Goal: Information Seeking & Learning: Learn about a topic

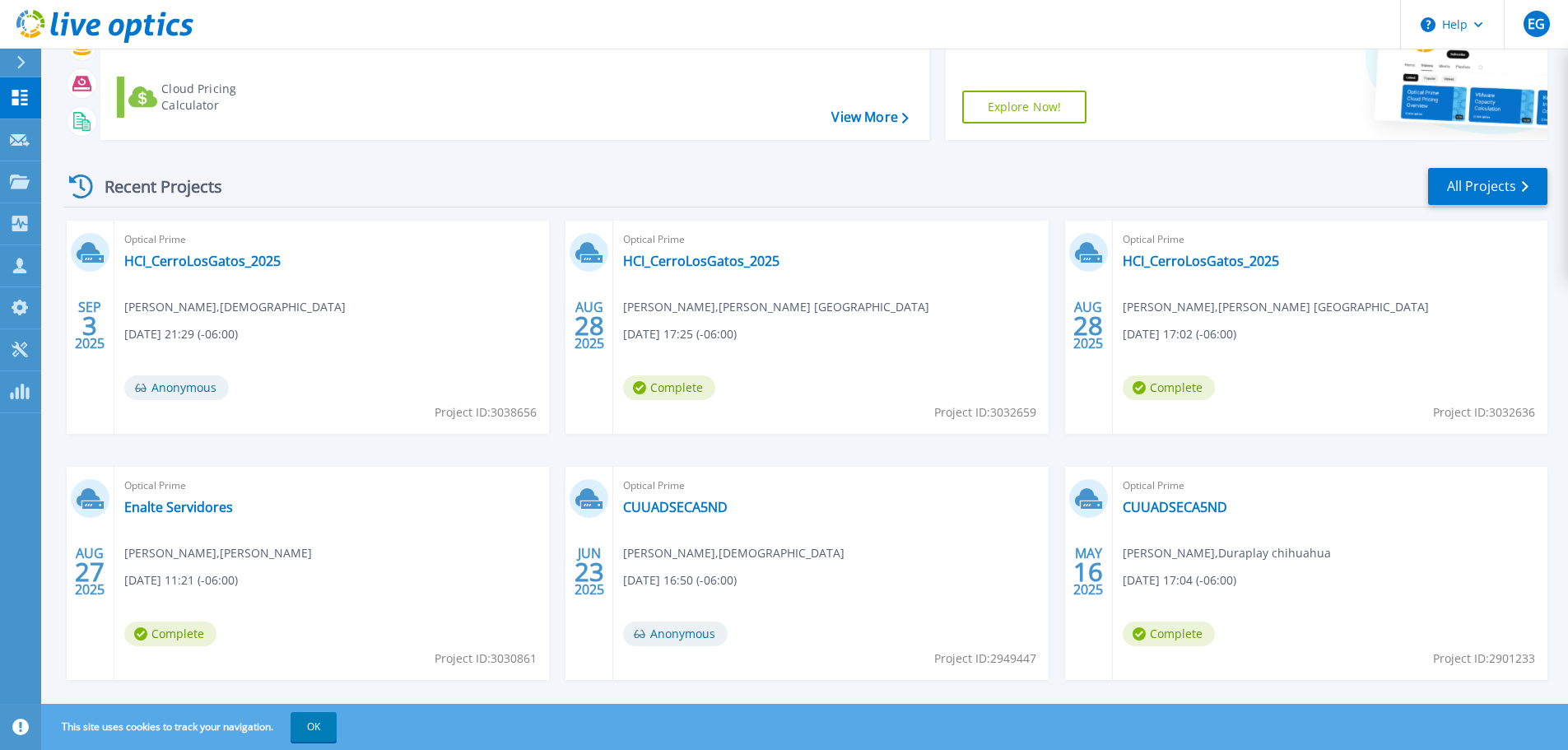
scroll to position [162, 0]
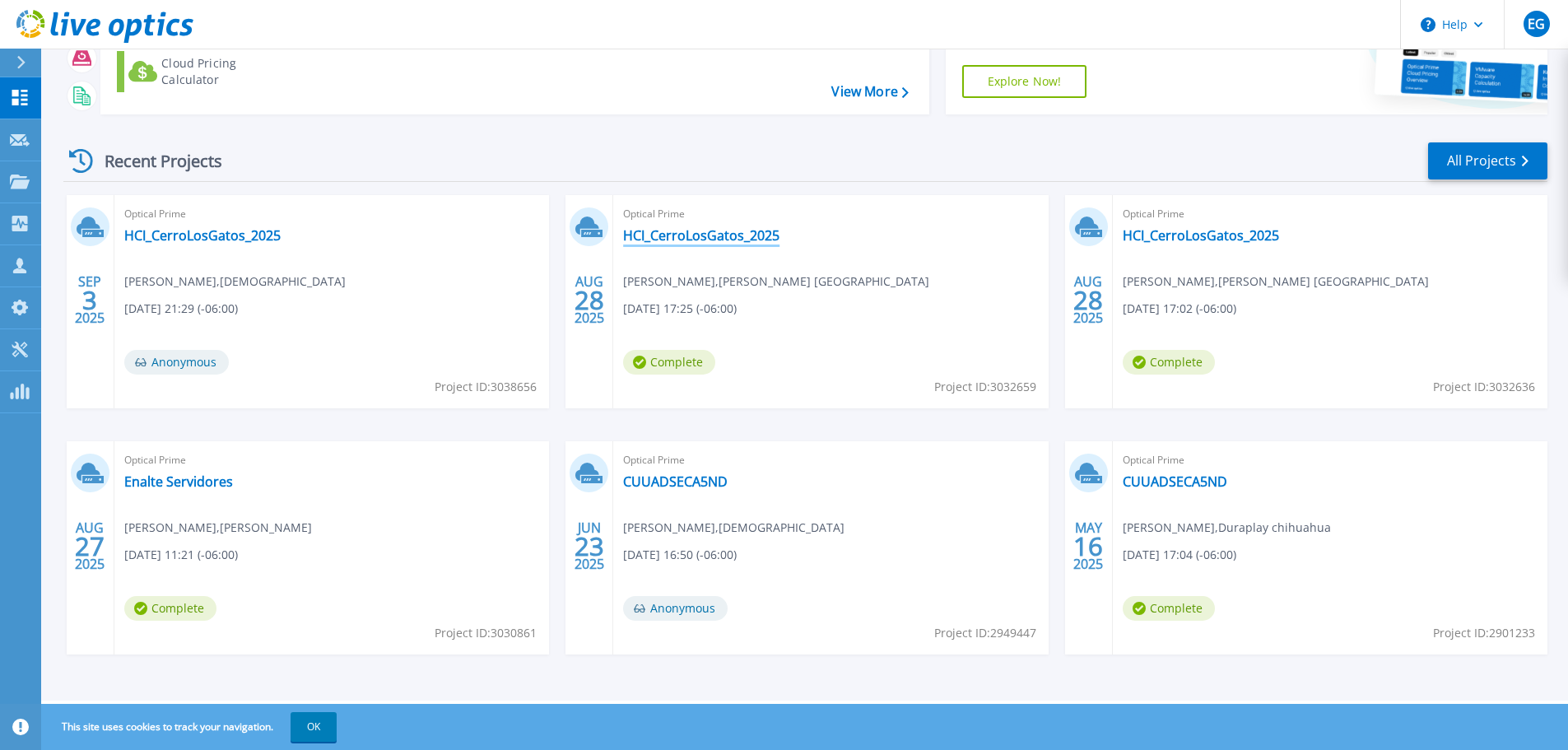
click at [710, 232] on link "HCI_CerroLosGatos_2025" at bounding box center [701, 235] width 156 height 16
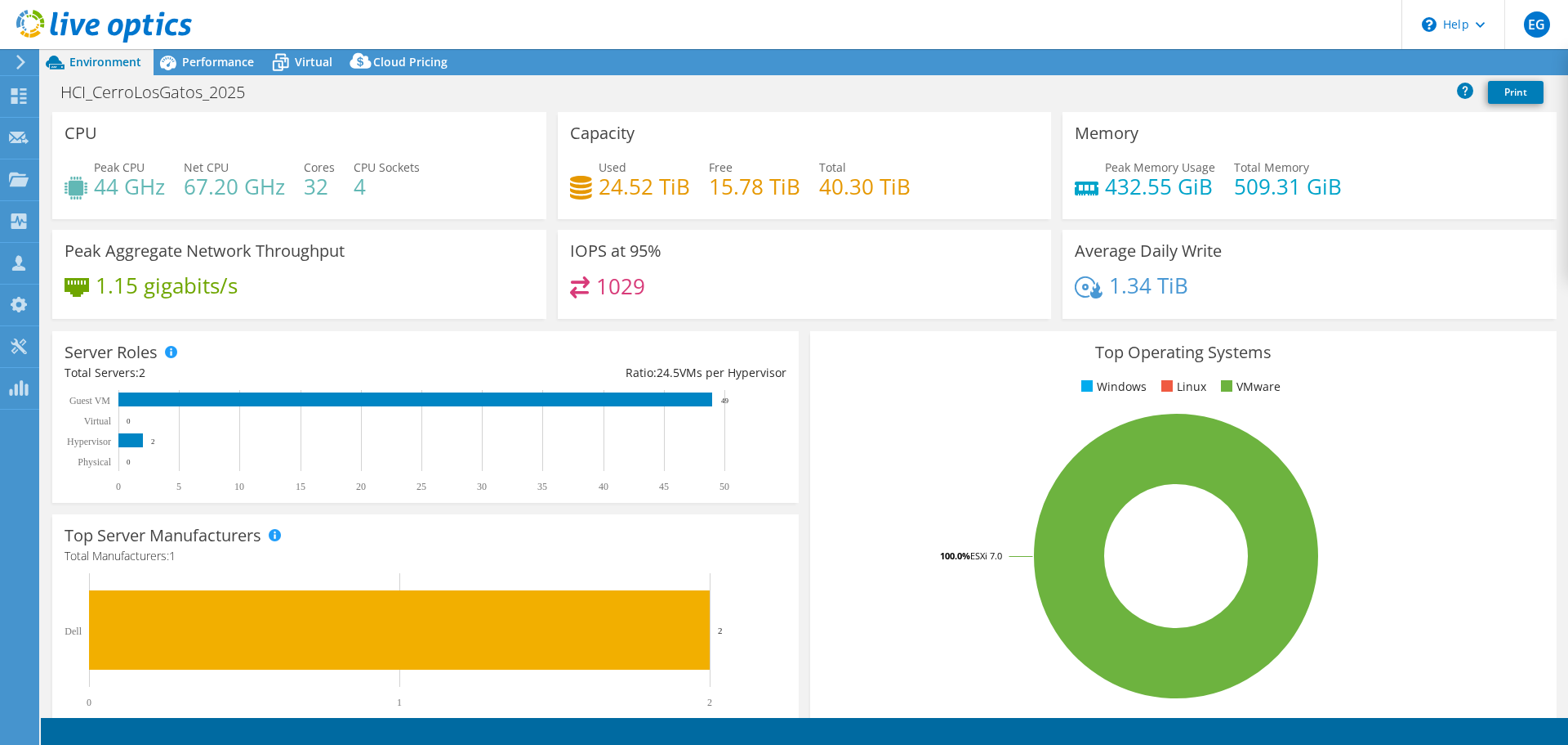
select select "USD"
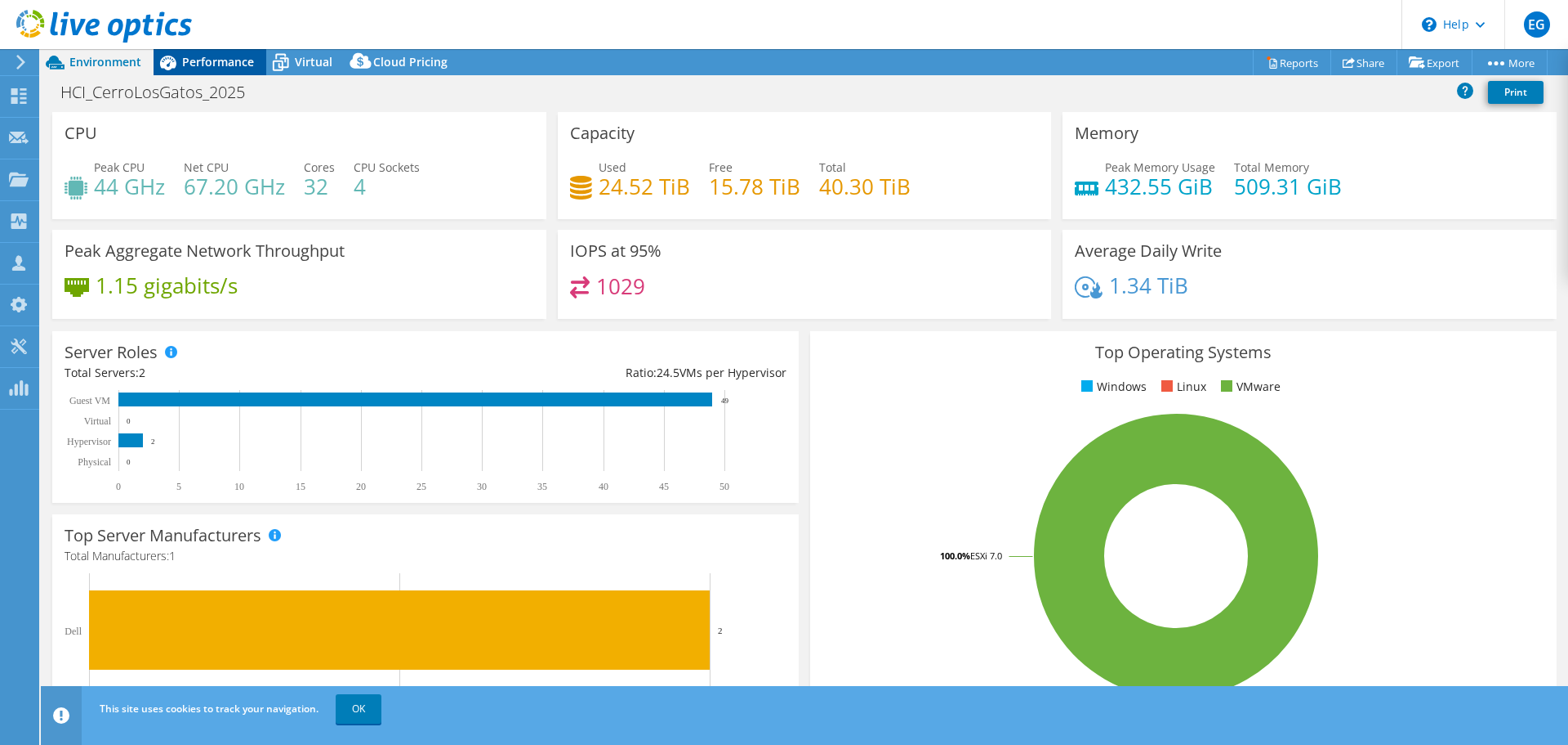
click at [210, 66] on span "Performance" at bounding box center [217, 61] width 72 height 15
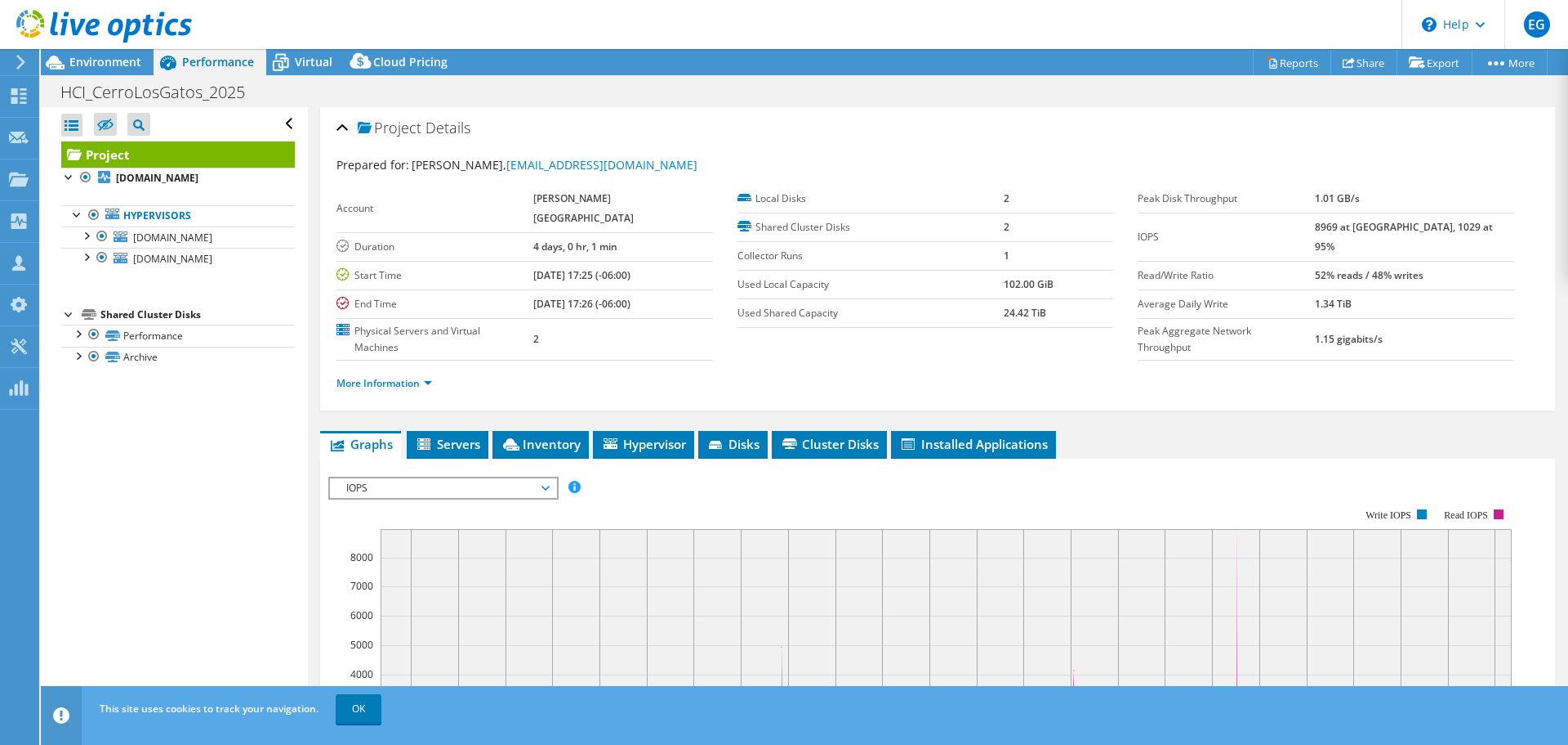
click at [385, 479] on span "IOPS" at bounding box center [443, 488] width 210 height 20
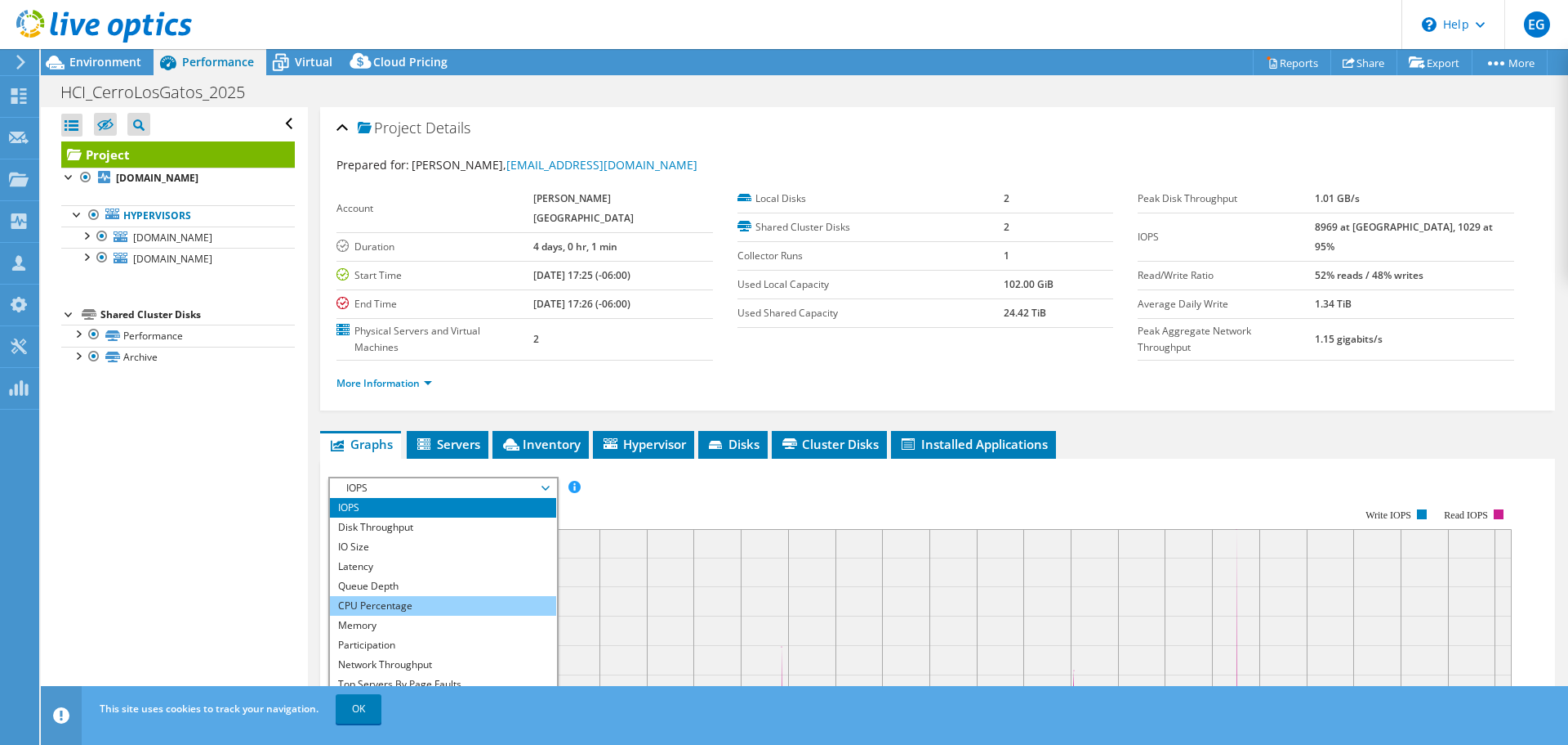
click at [434, 596] on li "CPU Percentage" at bounding box center [443, 606] width 226 height 20
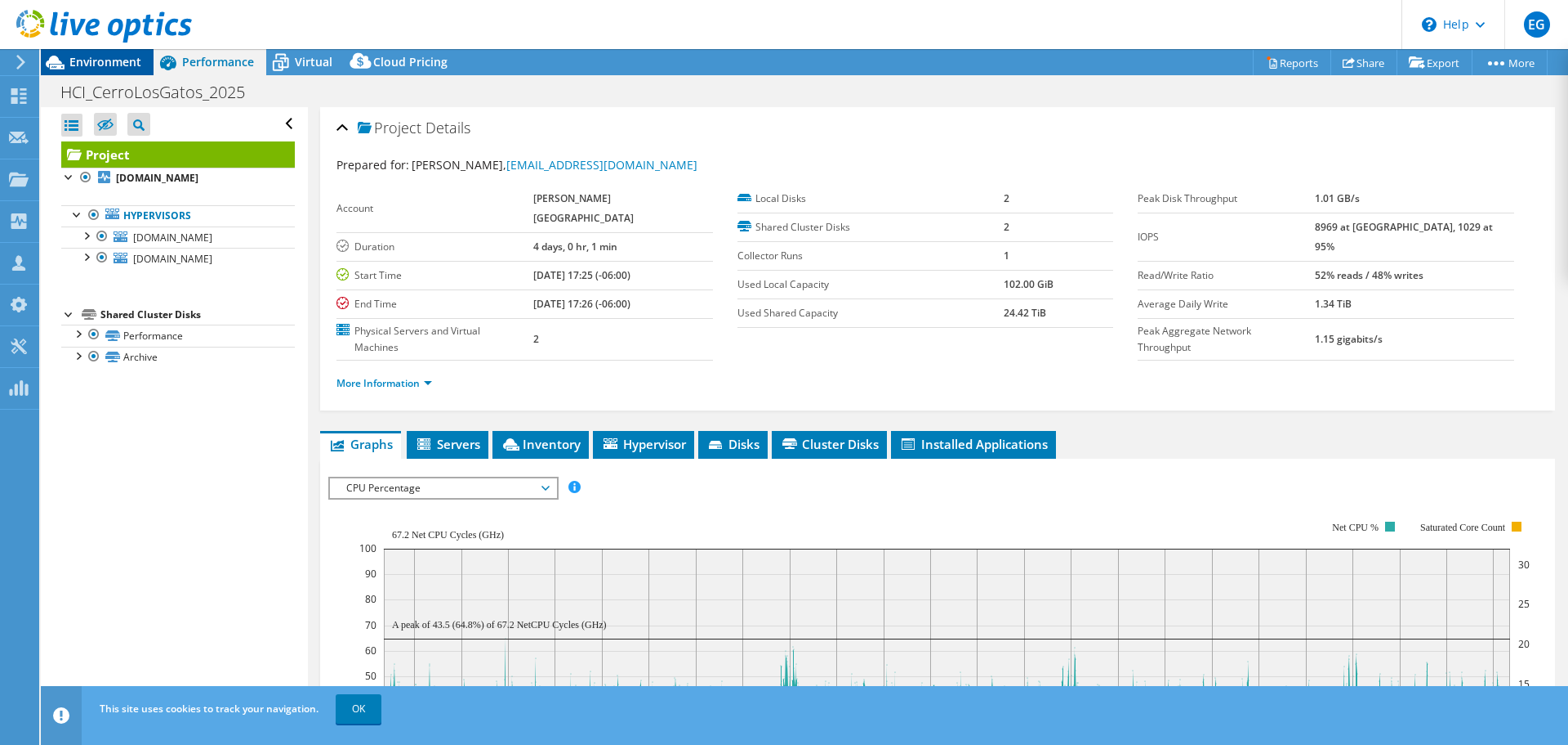
click at [103, 64] on span "Environment" at bounding box center [105, 61] width 72 height 15
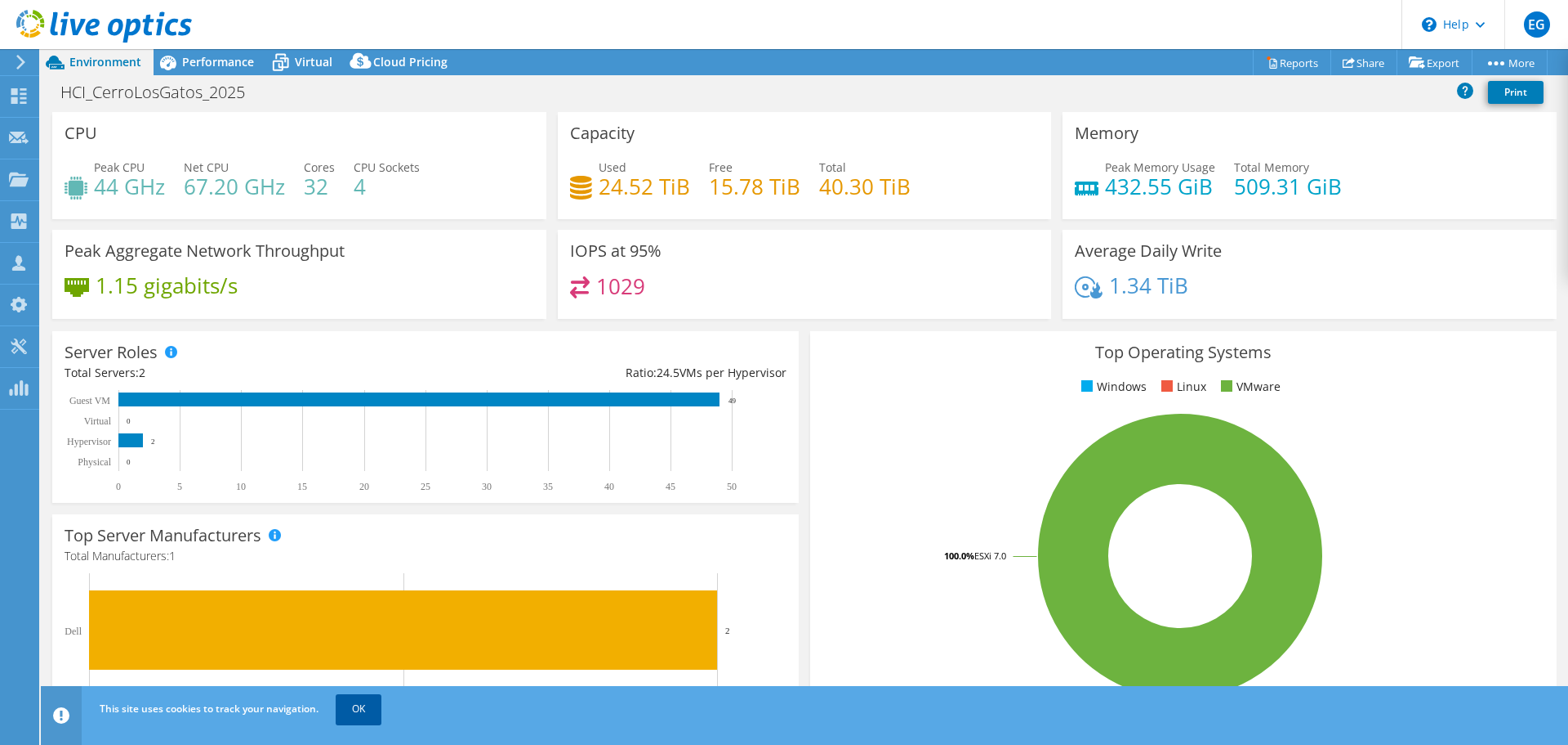
click at [359, 706] on link "OK" at bounding box center [359, 709] width 46 height 29
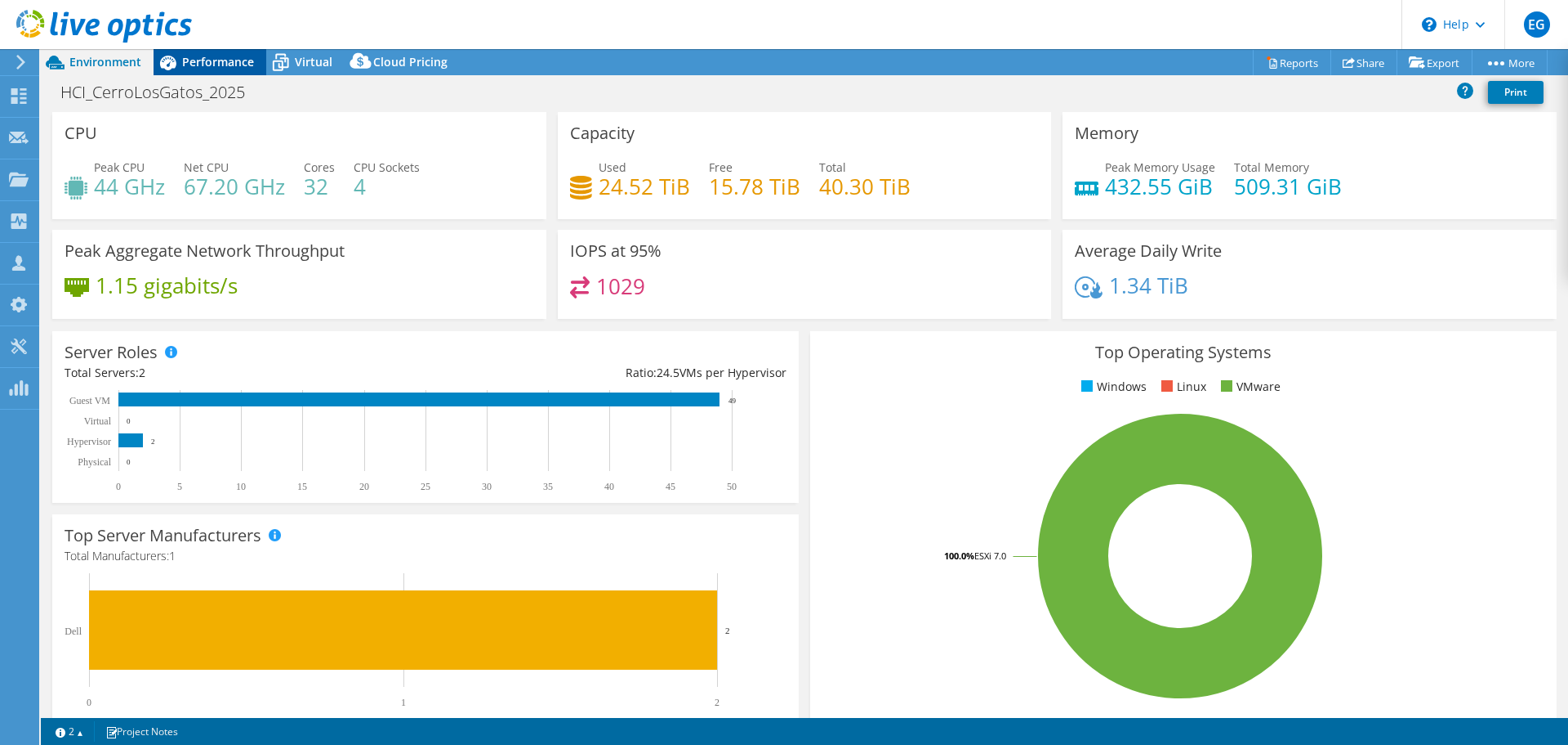
click at [217, 64] on span "Performance" at bounding box center [217, 61] width 72 height 15
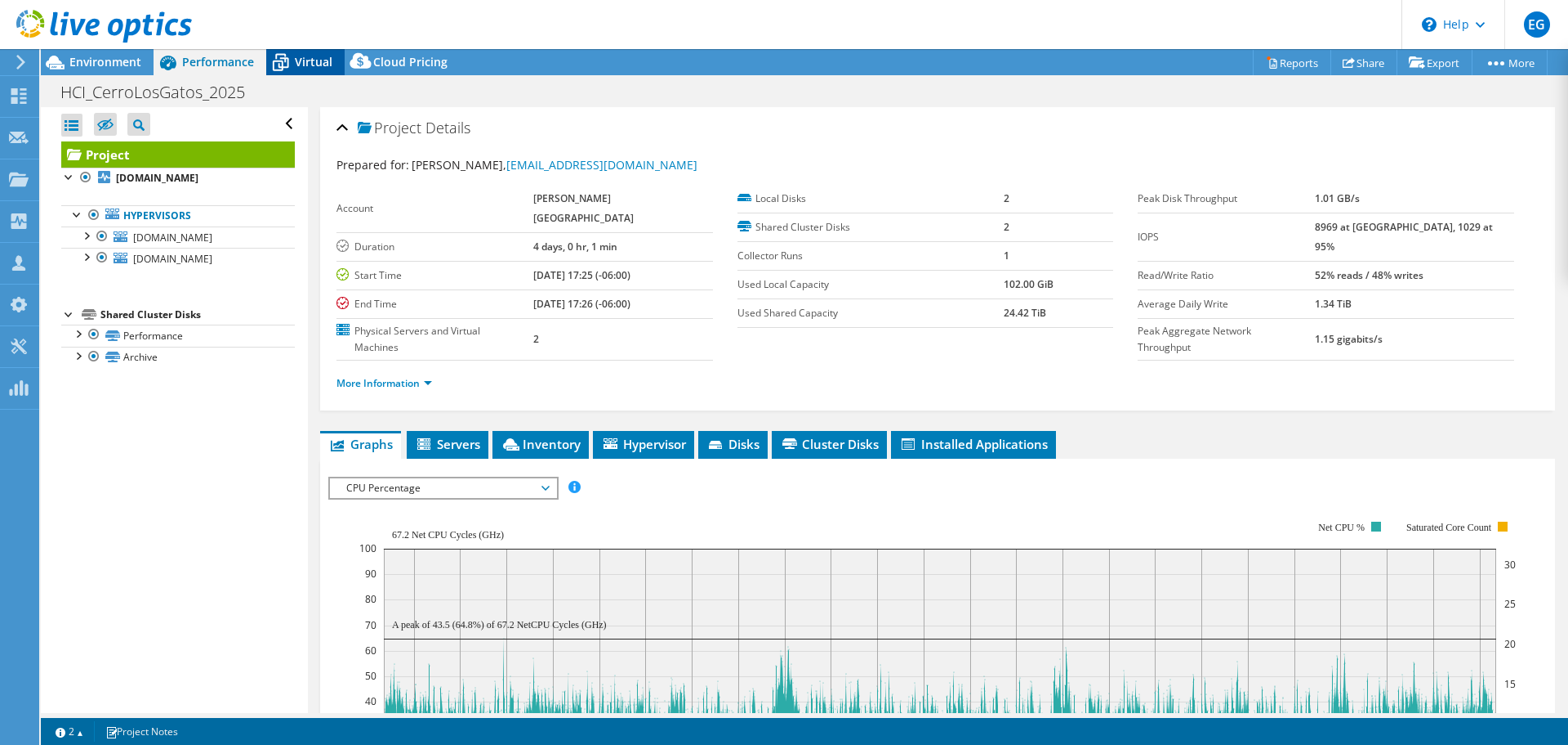
click at [313, 65] on span "Virtual" at bounding box center [313, 61] width 37 height 15
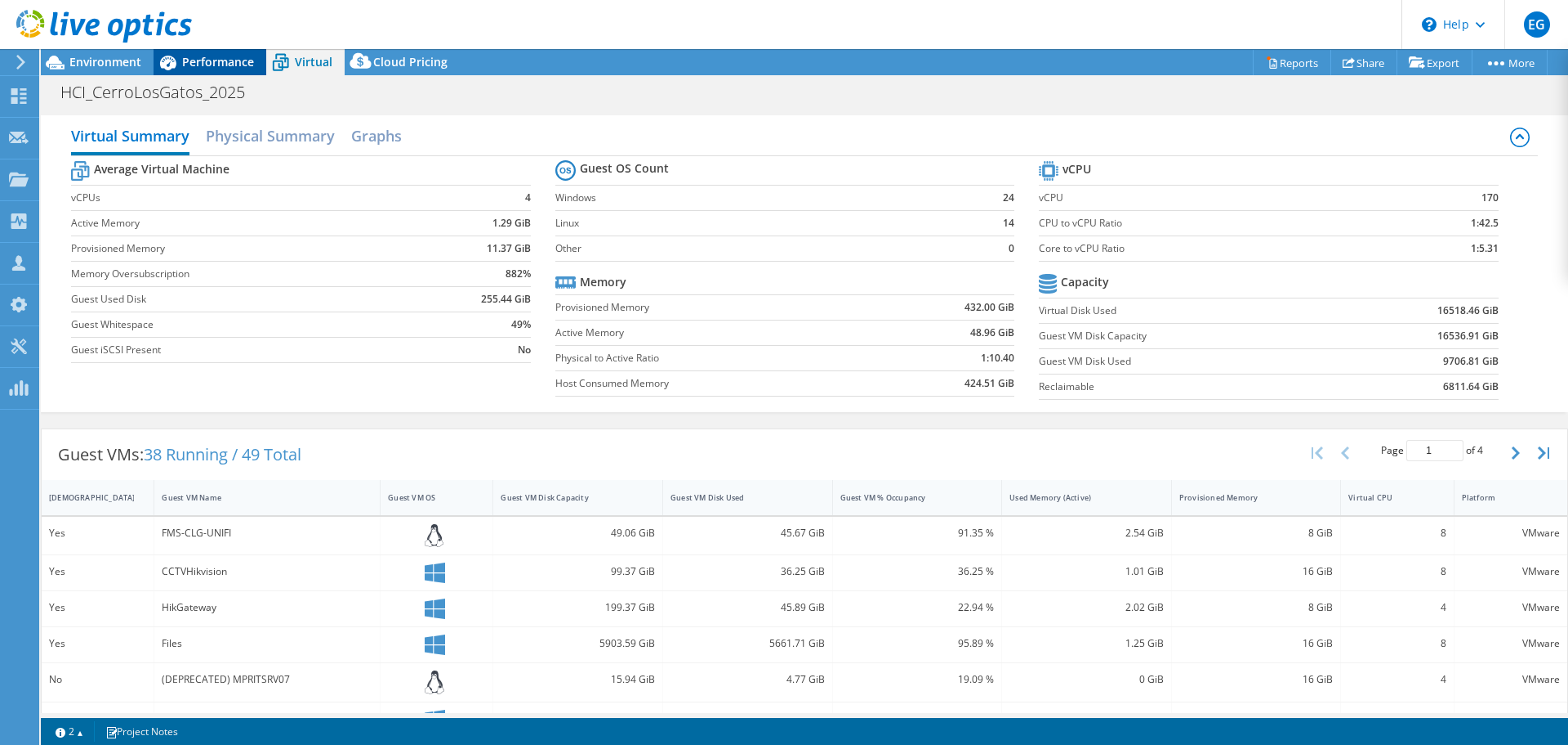
click at [216, 62] on span "Performance" at bounding box center [217, 61] width 72 height 15
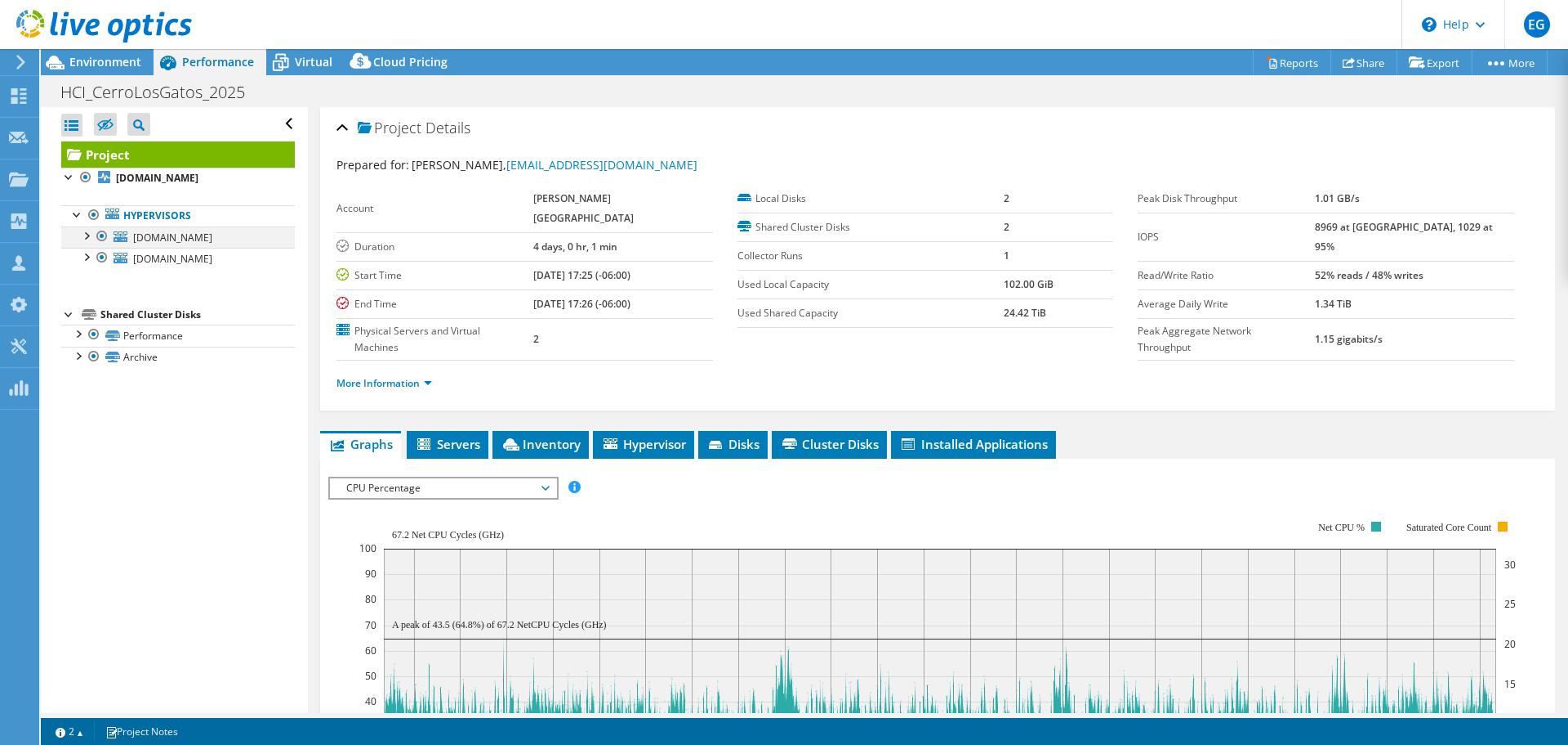
click at [87, 236] on div at bounding box center [85, 234] width 16 height 16
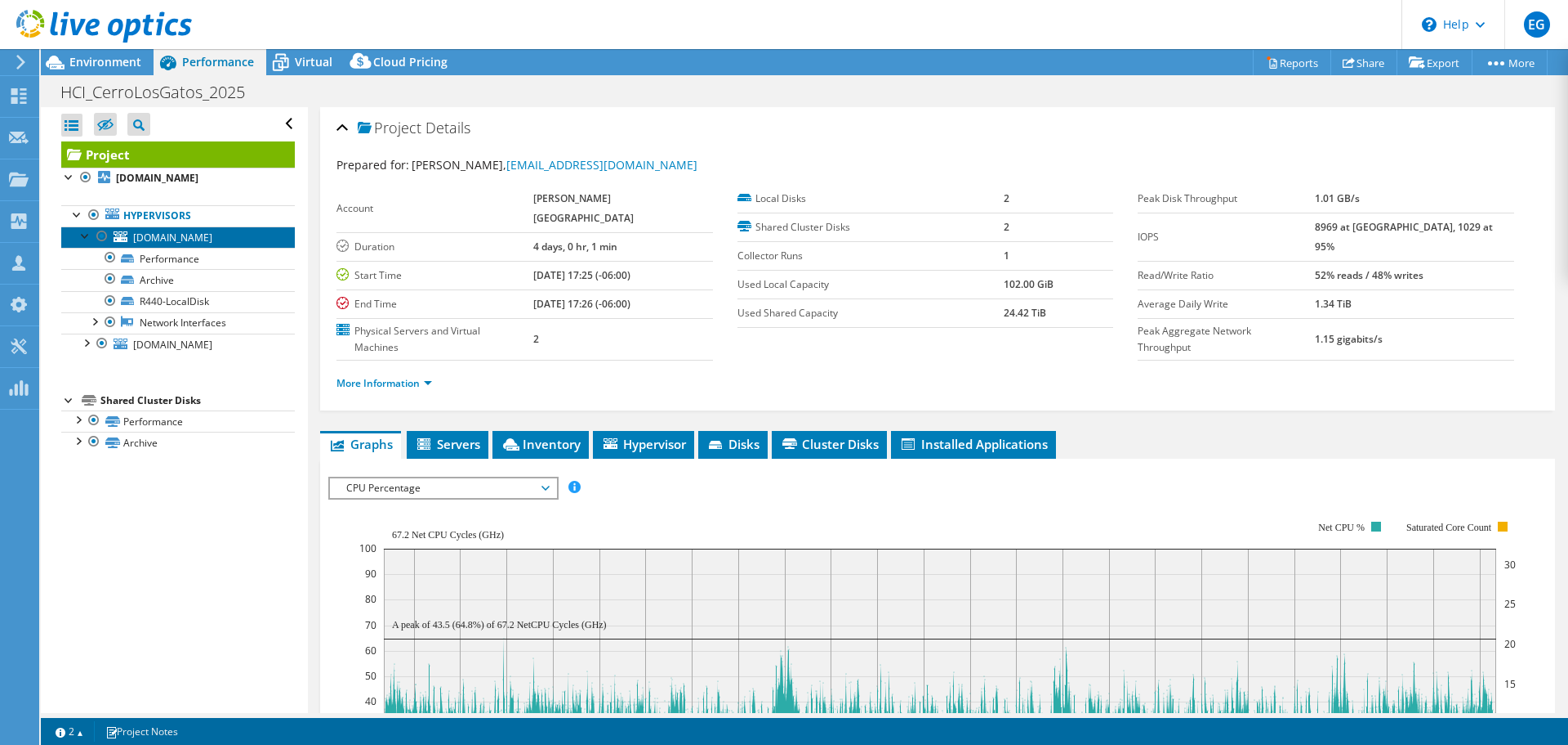
click at [188, 233] on span "[DOMAIN_NAME]" at bounding box center [172, 238] width 79 height 14
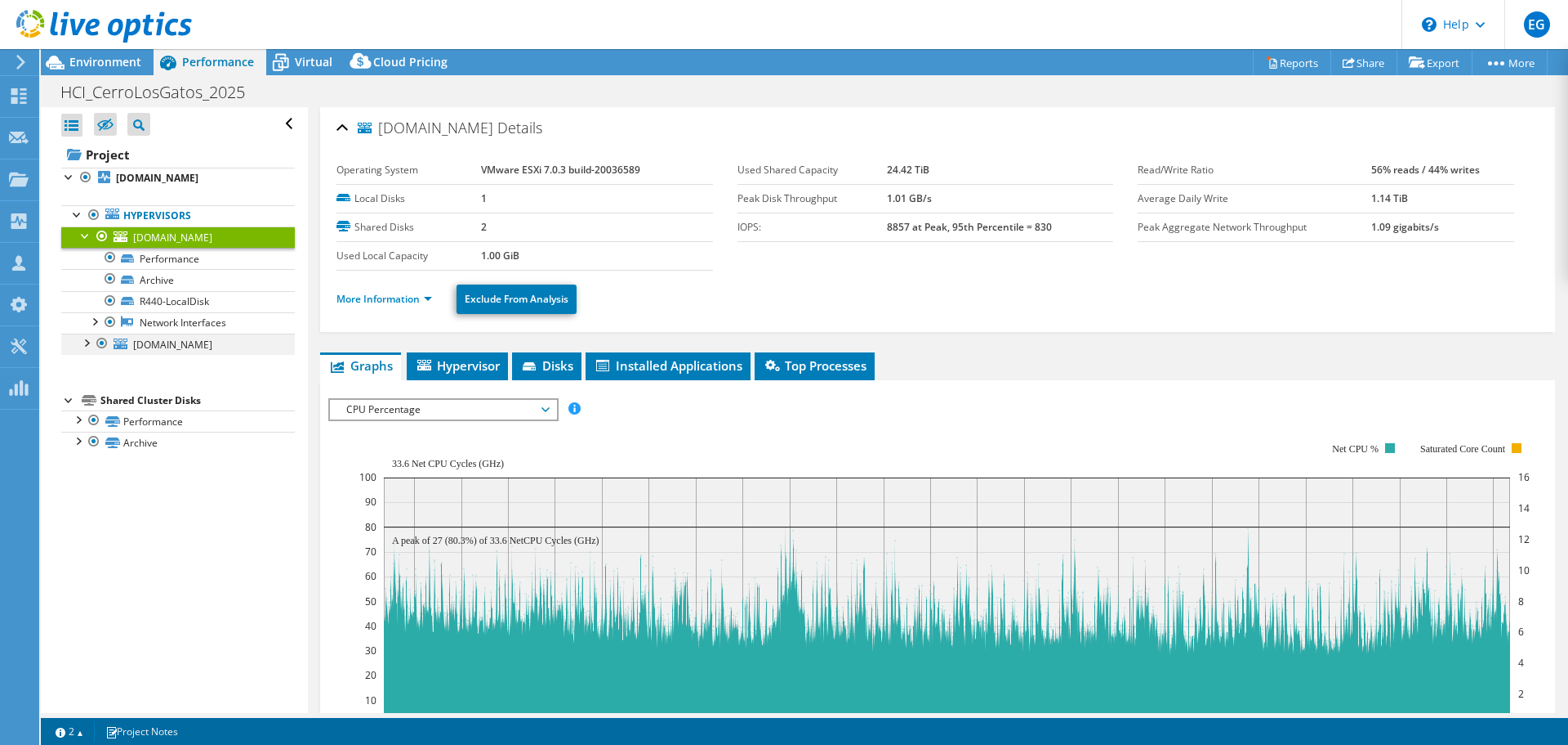
click at [91, 344] on div at bounding box center [85, 342] width 16 height 16
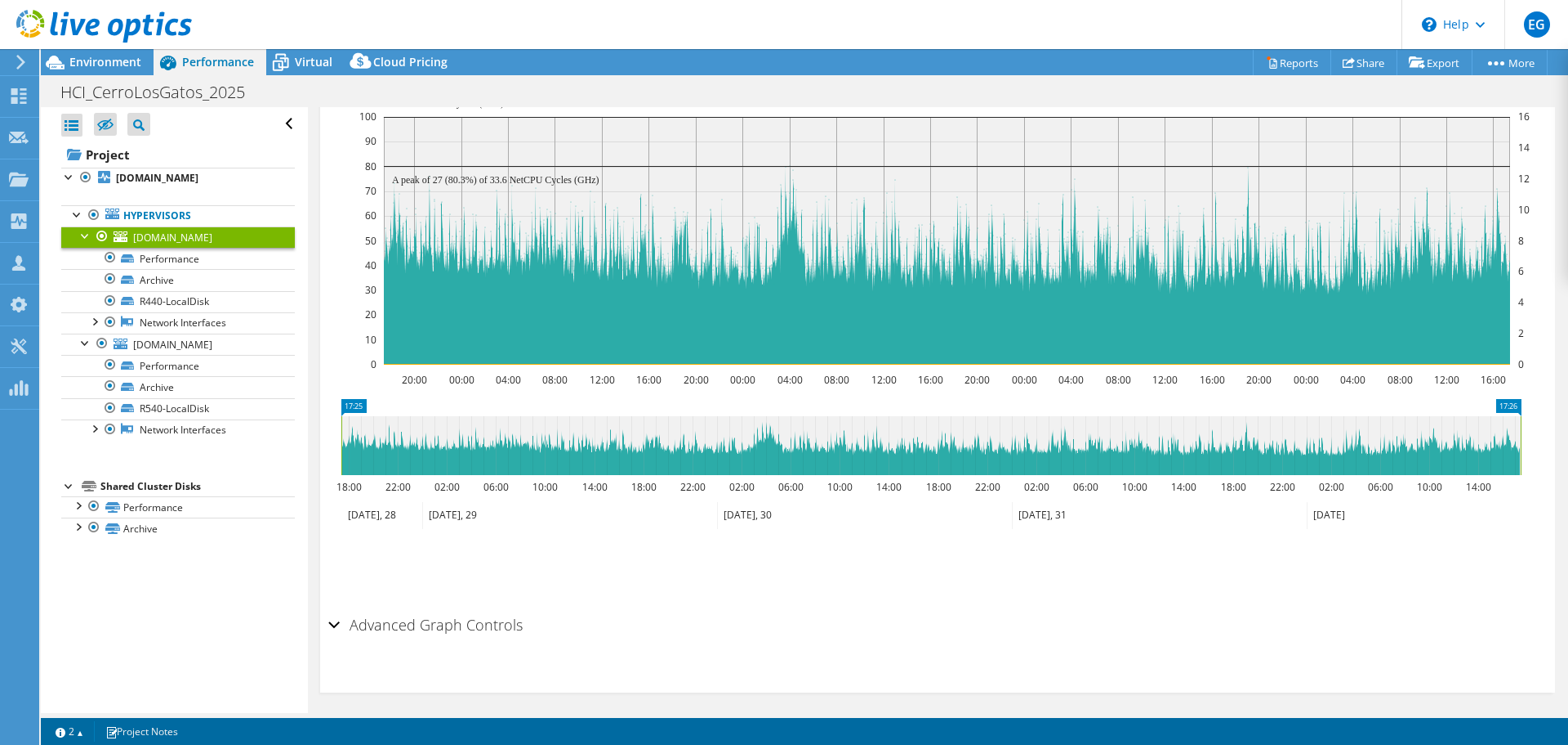
scroll to position [369, 0]
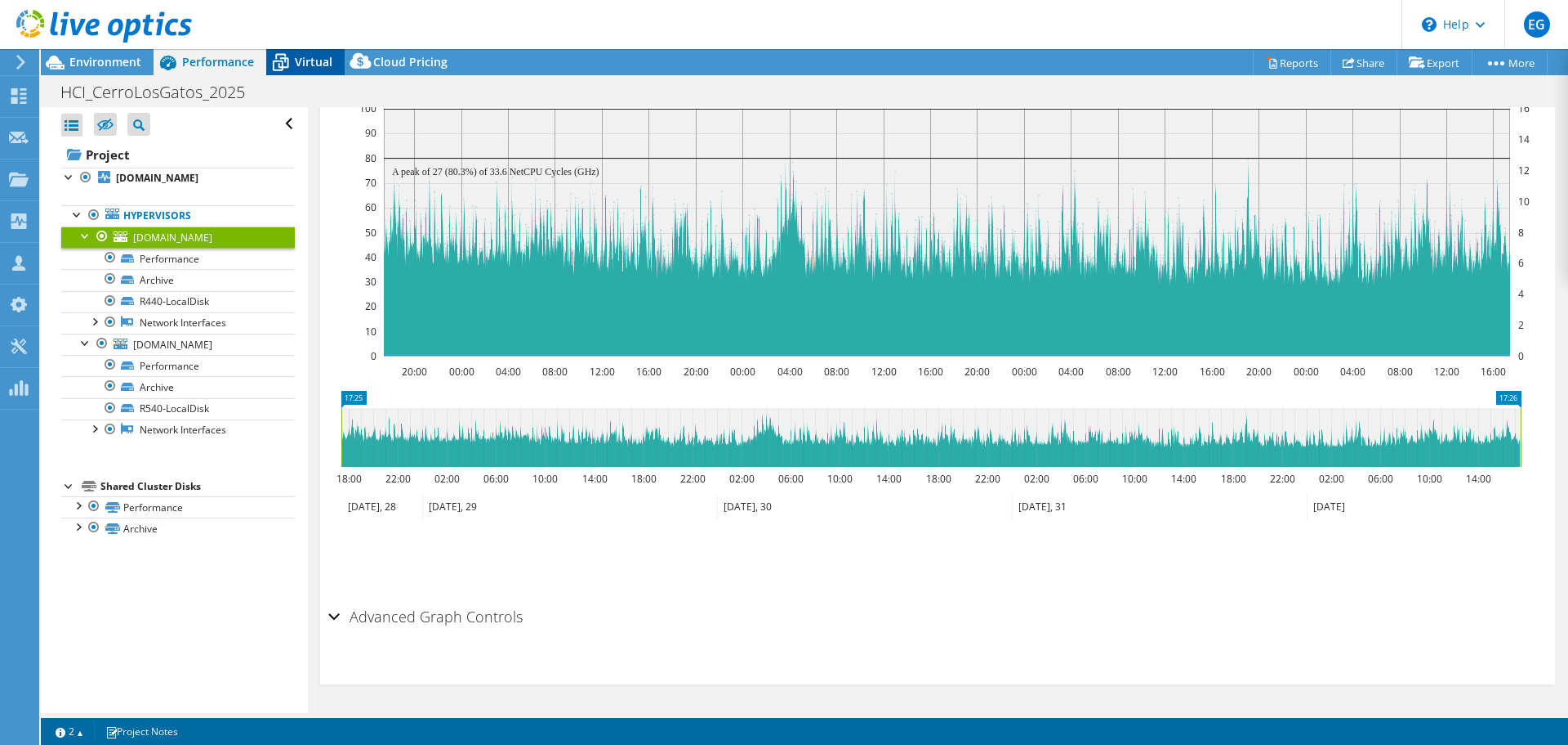
click at [319, 59] on span "Virtual" at bounding box center [313, 61] width 37 height 15
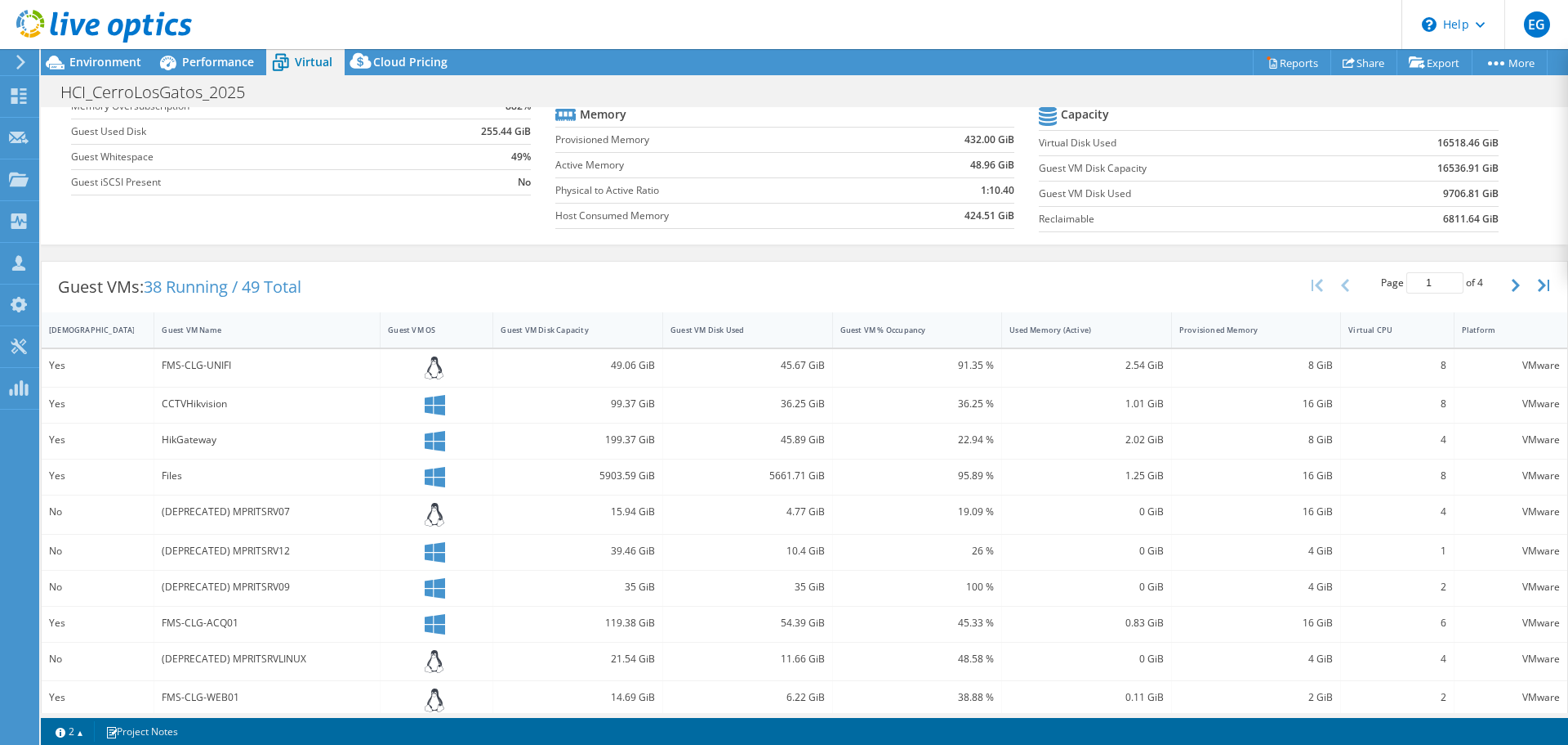
scroll to position [45, 0]
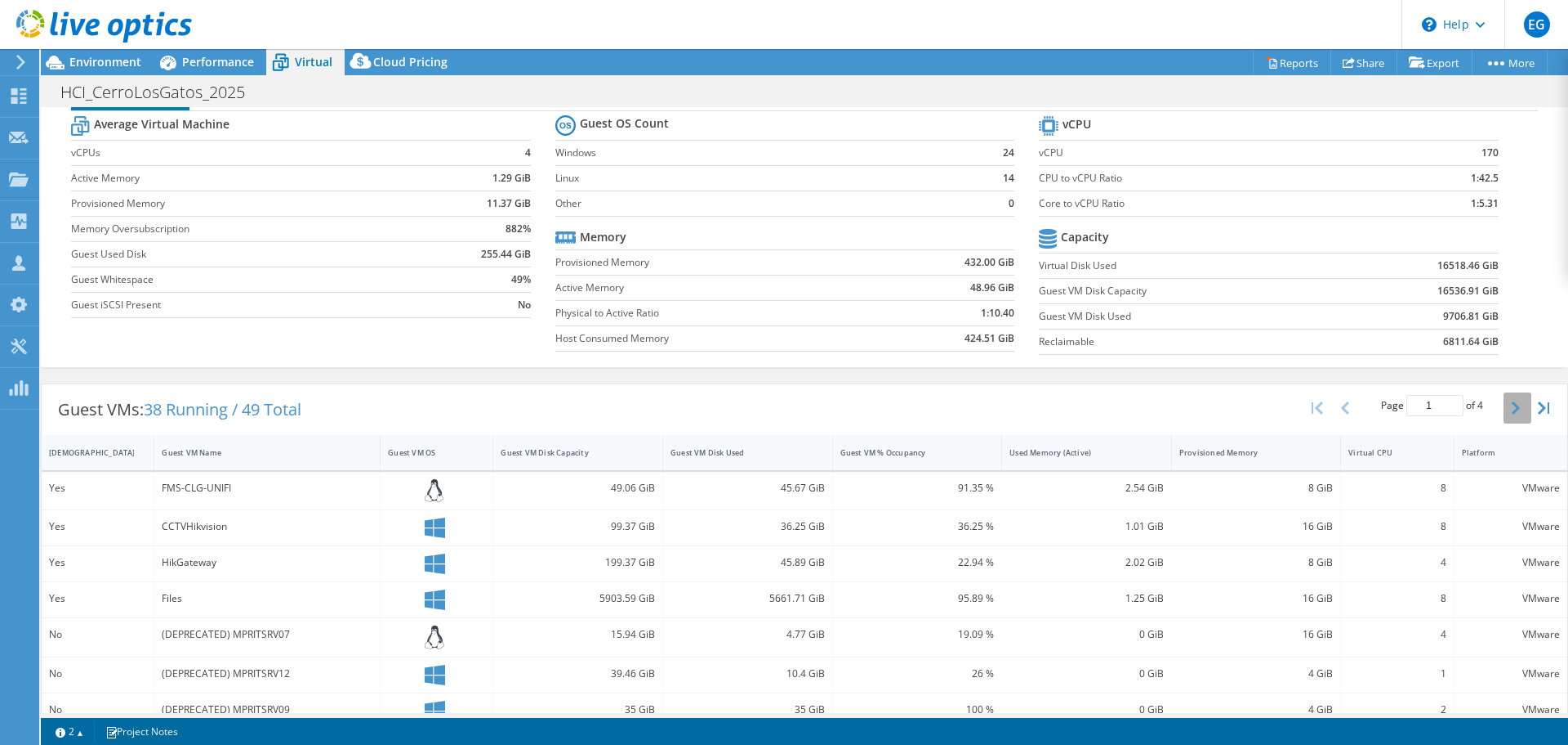
click at [1512, 407] on icon "button" at bounding box center [1516, 408] width 8 height 13
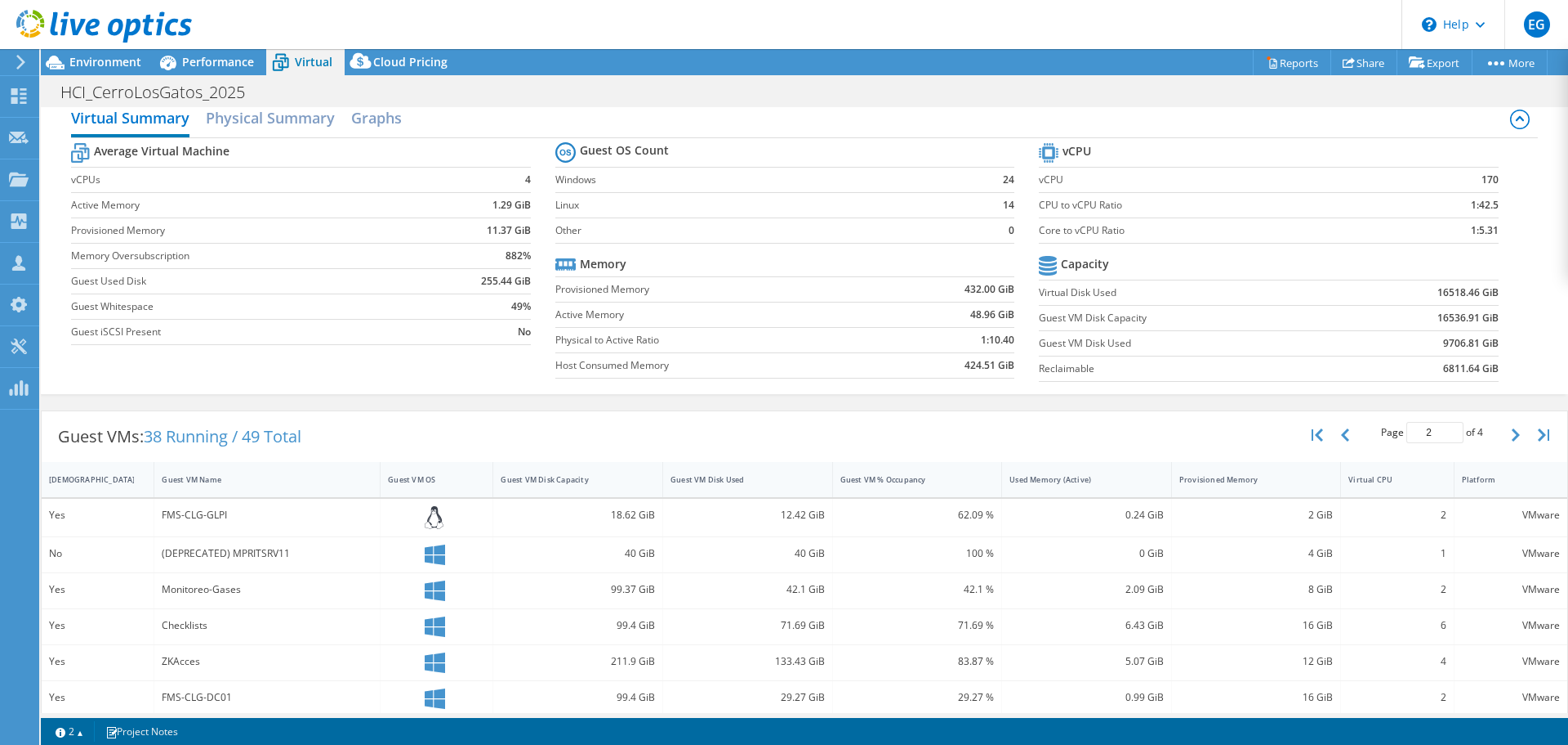
scroll to position [0, 0]
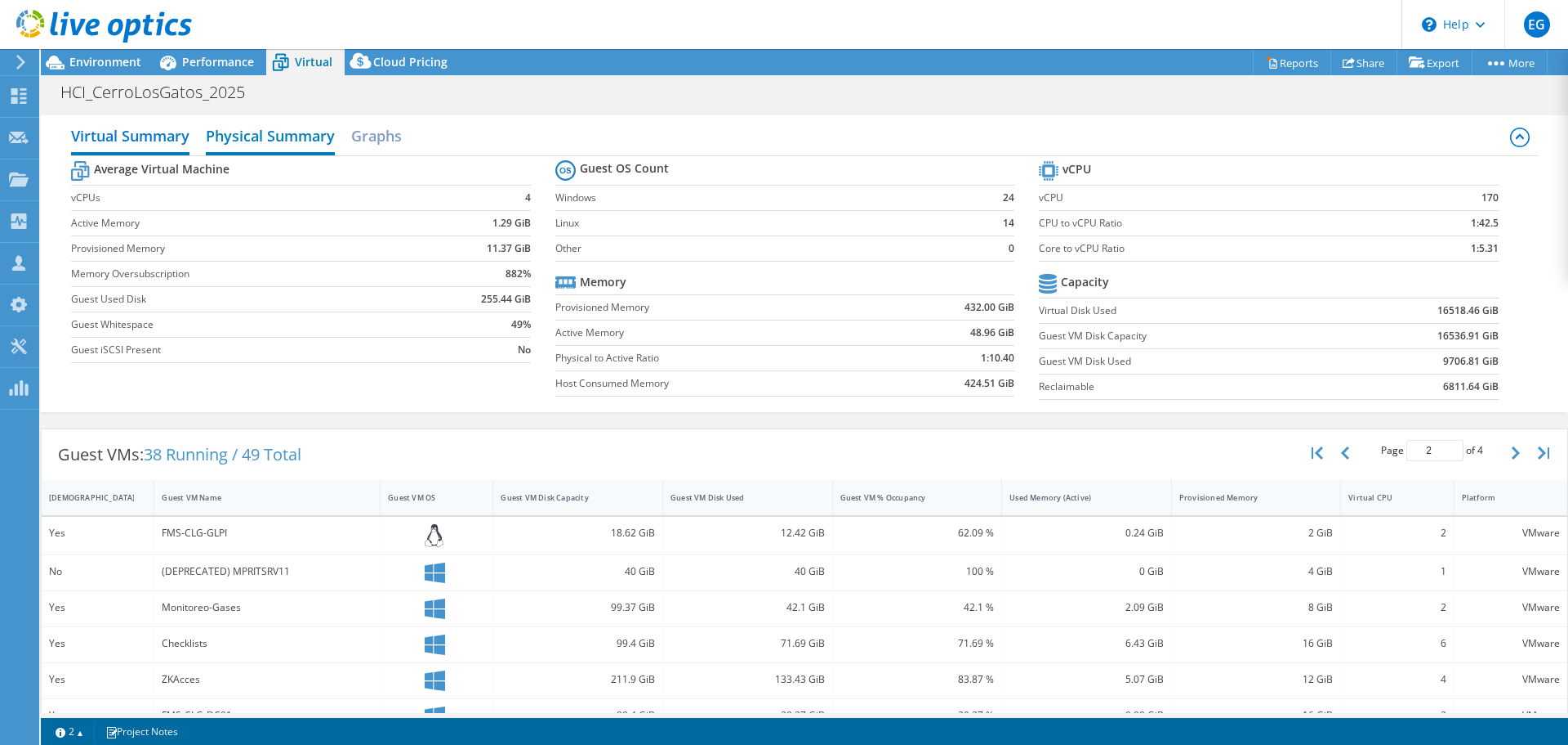
click at [284, 141] on h2 "Physical Summary" at bounding box center [270, 137] width 129 height 36
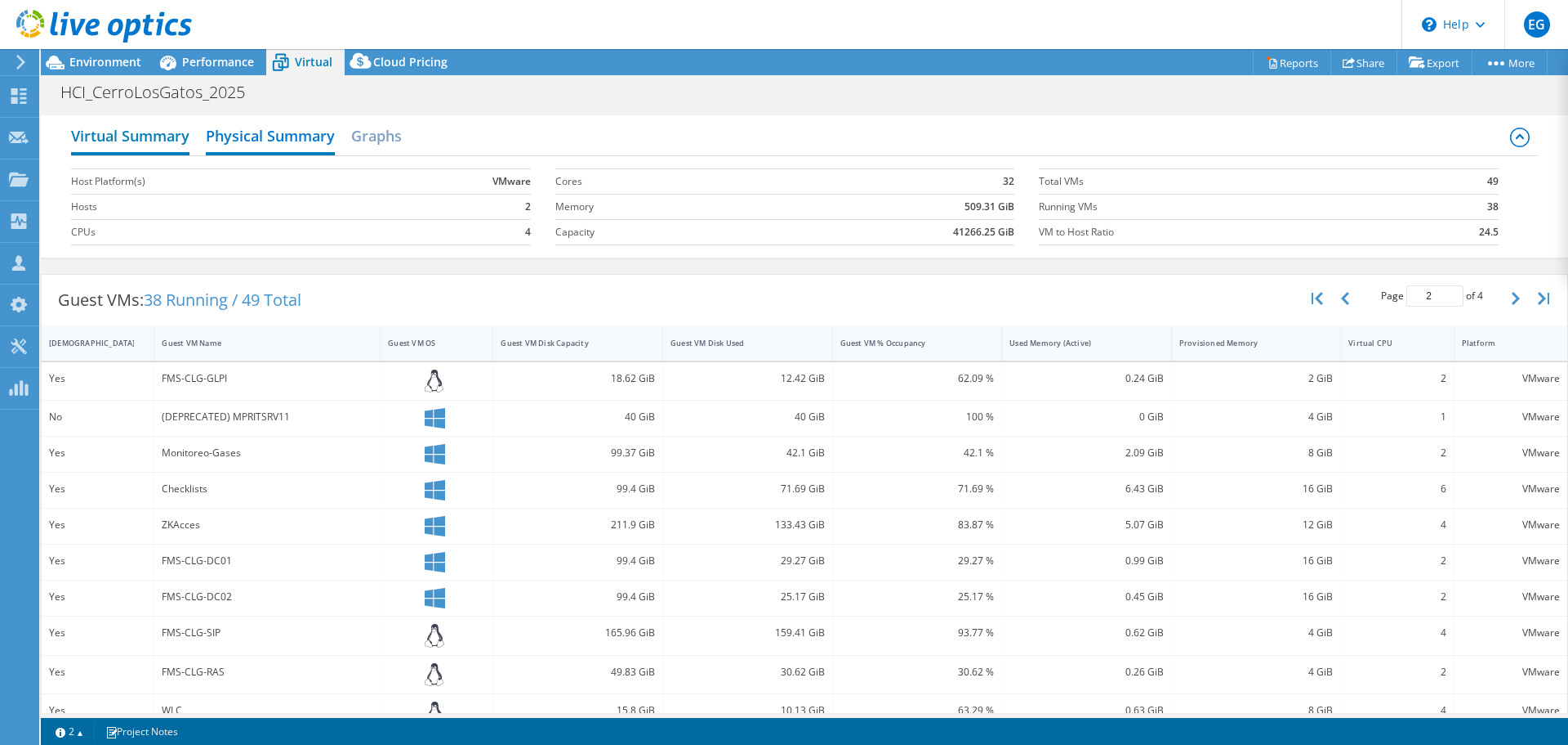
click at [145, 141] on h2 "Virtual Summary" at bounding box center [130, 137] width 118 height 36
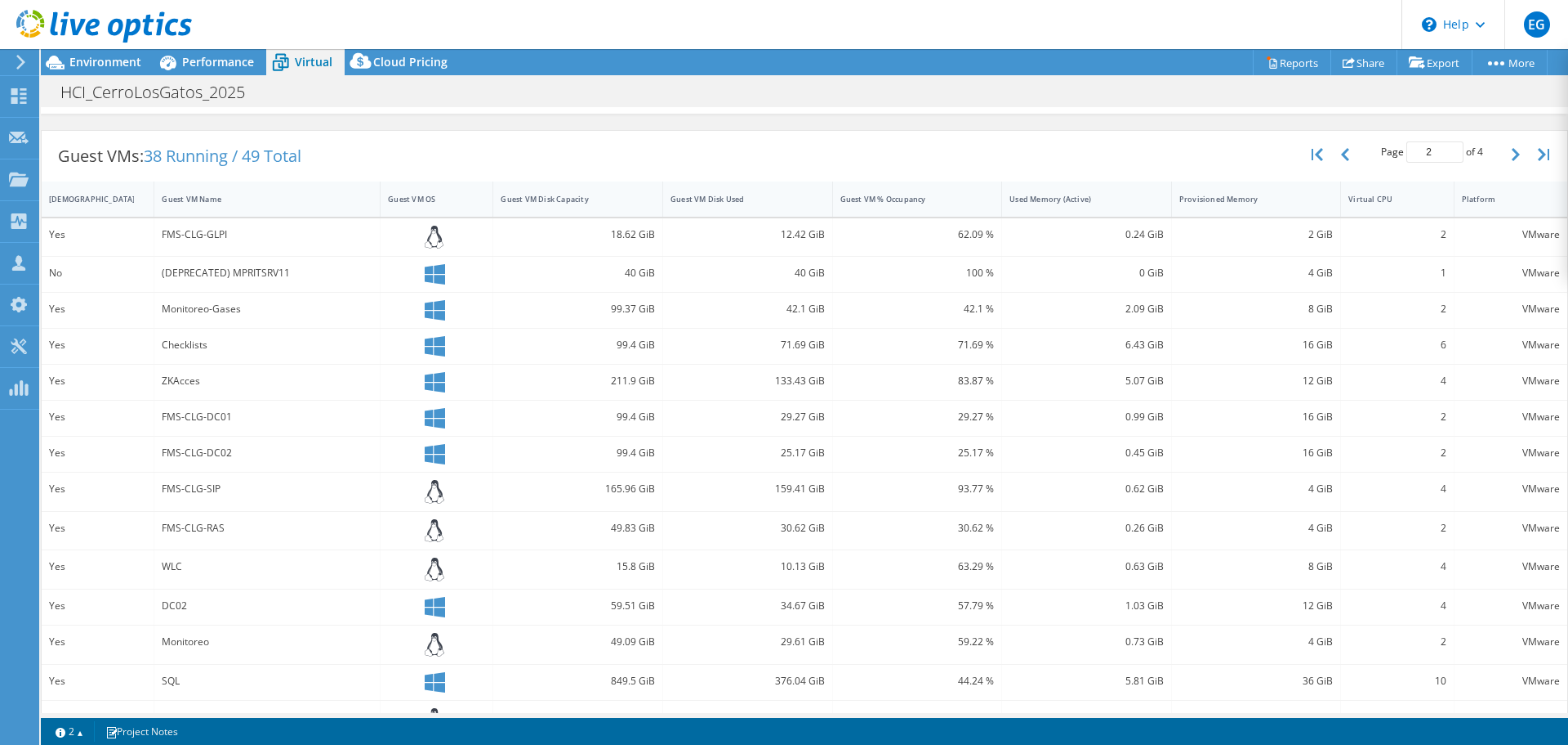
scroll to position [327, 0]
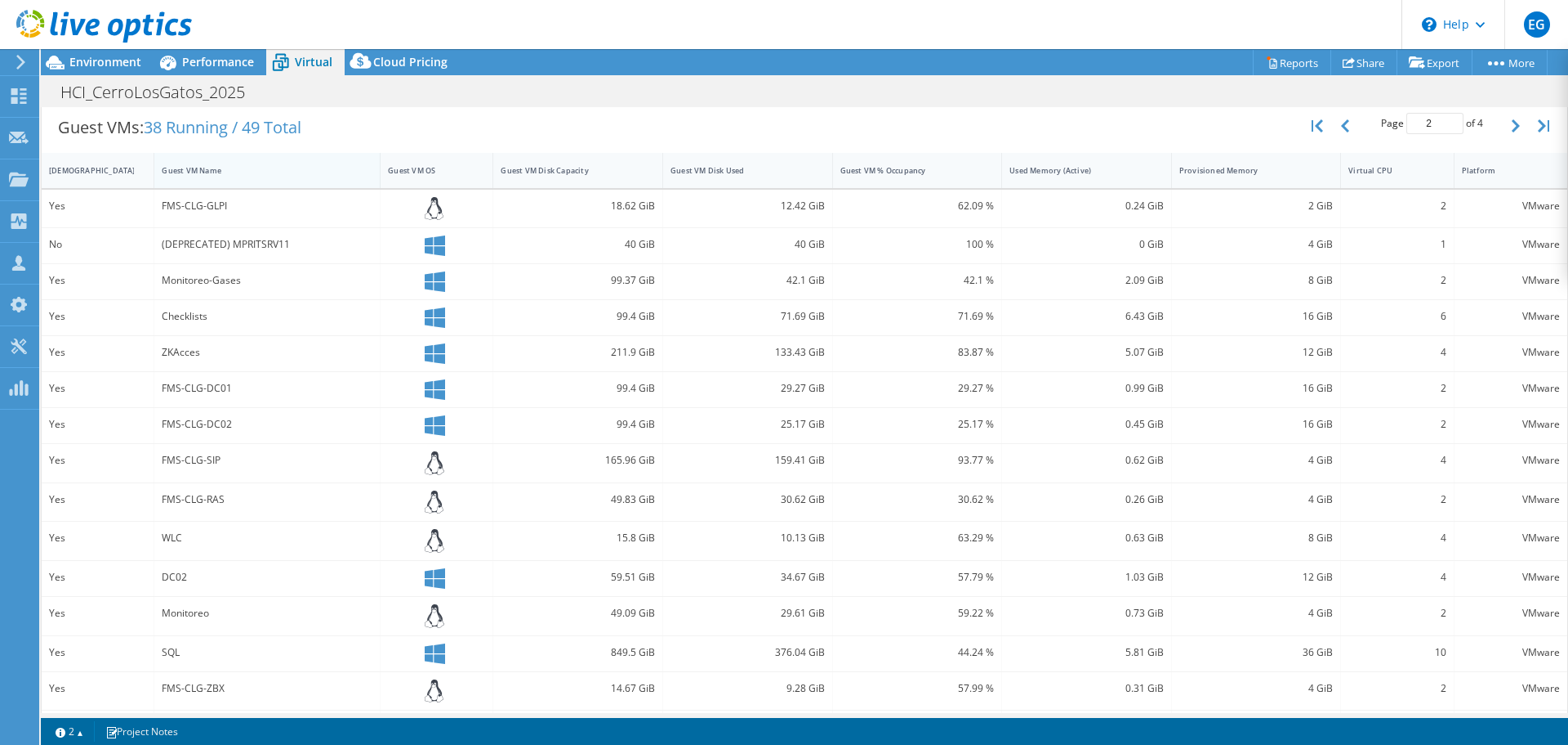
click at [195, 169] on div "Guest VM Name" at bounding box center [256, 170] width 191 height 11
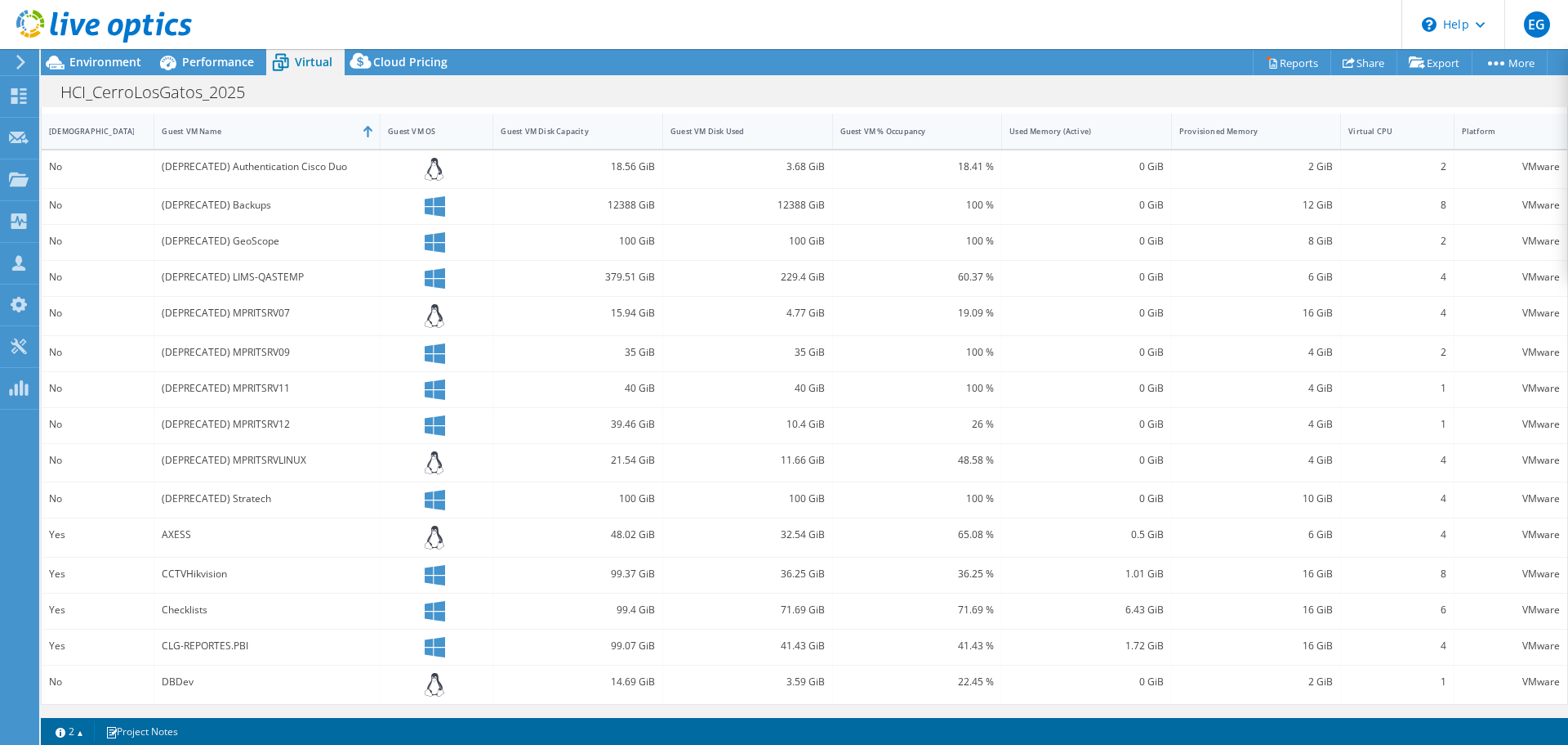
scroll to position [39, 0]
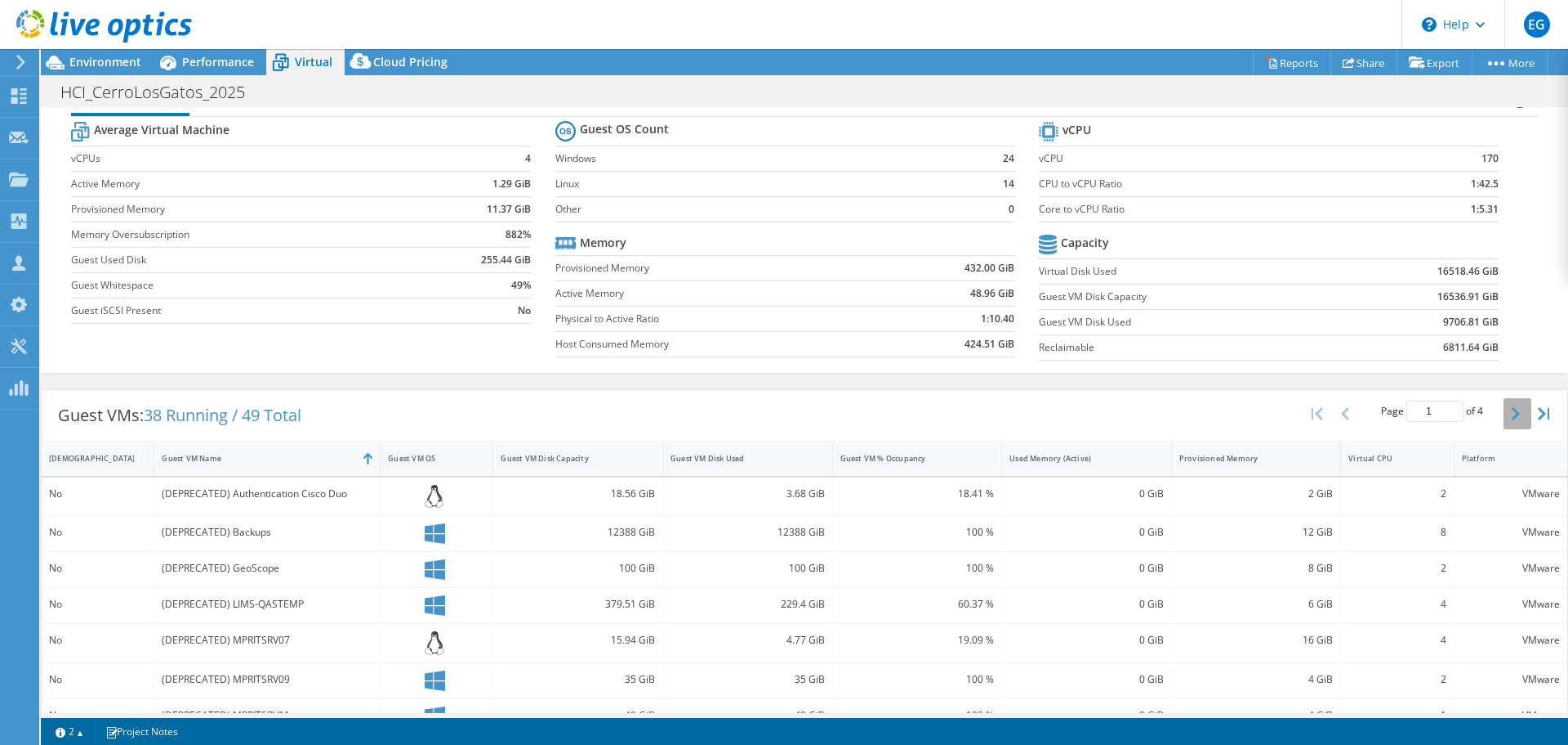
click at [1512, 416] on icon "button" at bounding box center [1516, 413] width 8 height 13
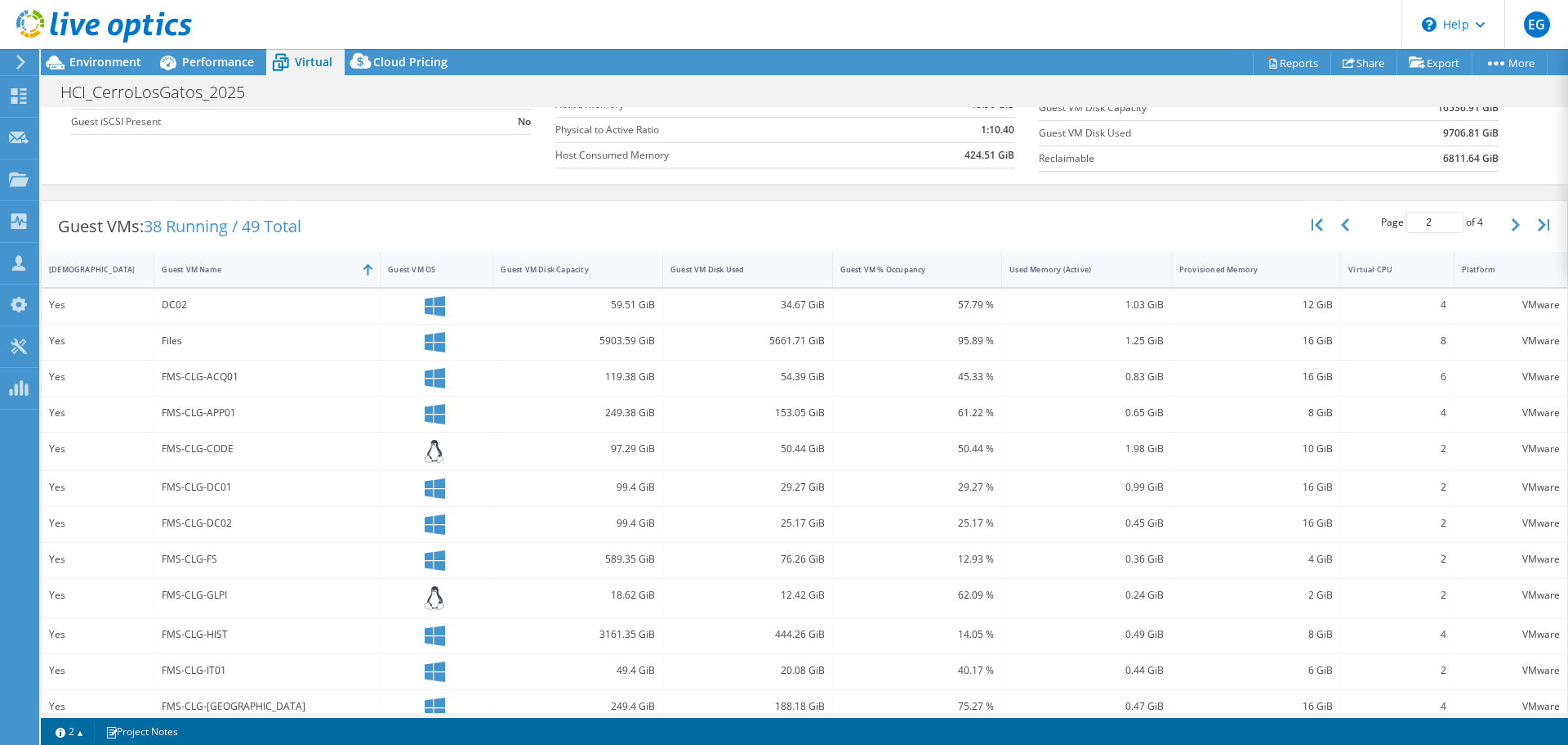
scroll to position [118, 0]
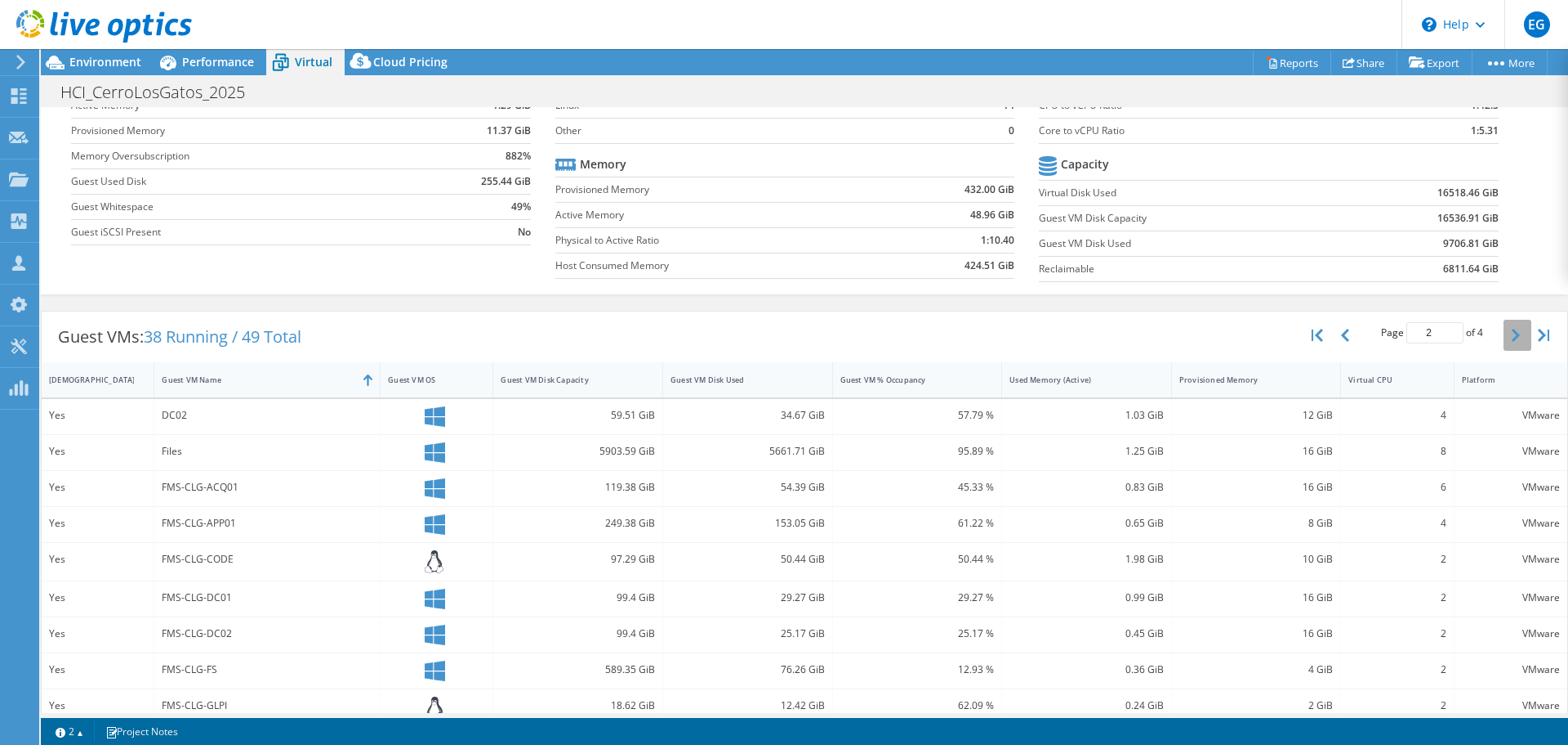
click at [1512, 333] on icon "button" at bounding box center [1516, 335] width 8 height 13
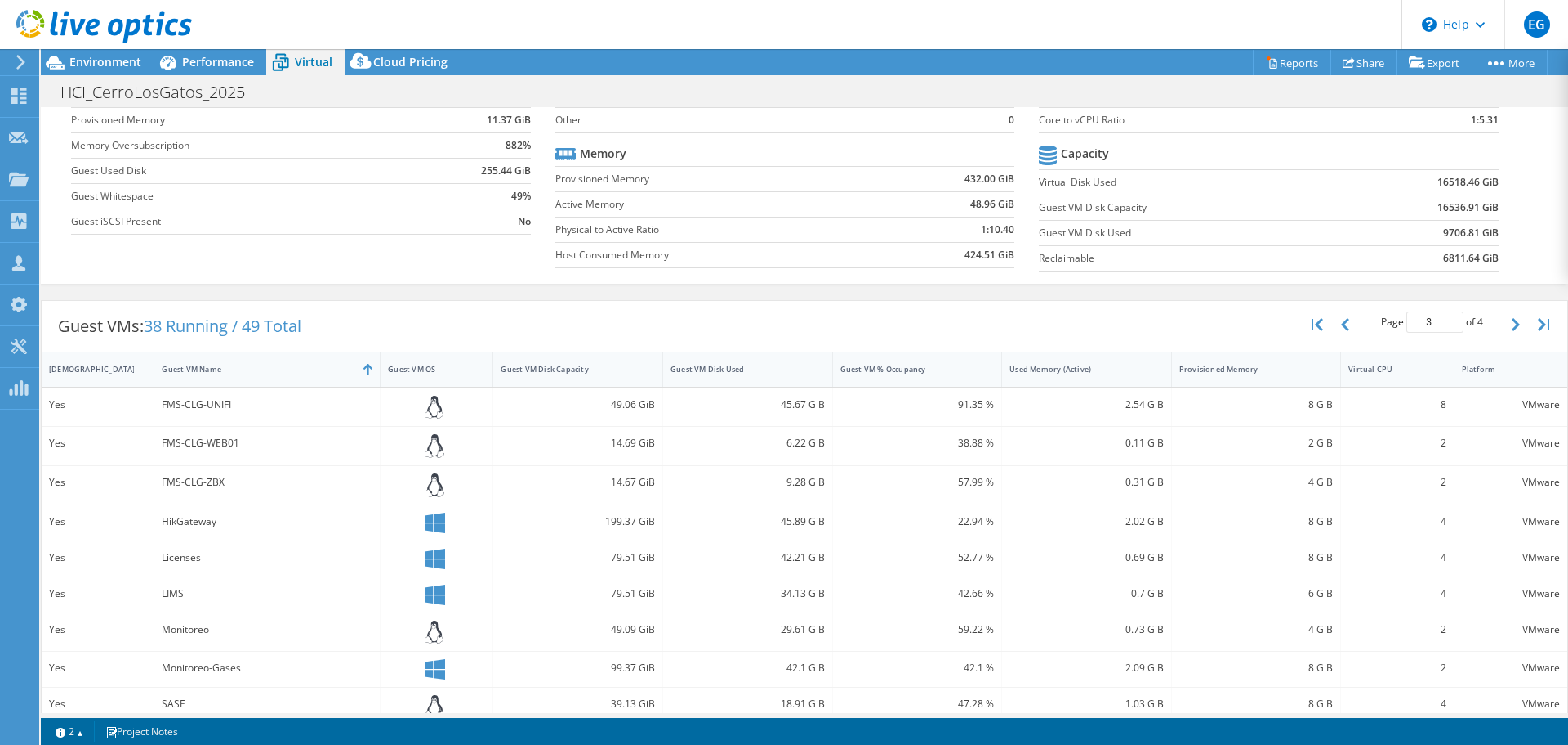
scroll to position [0, 0]
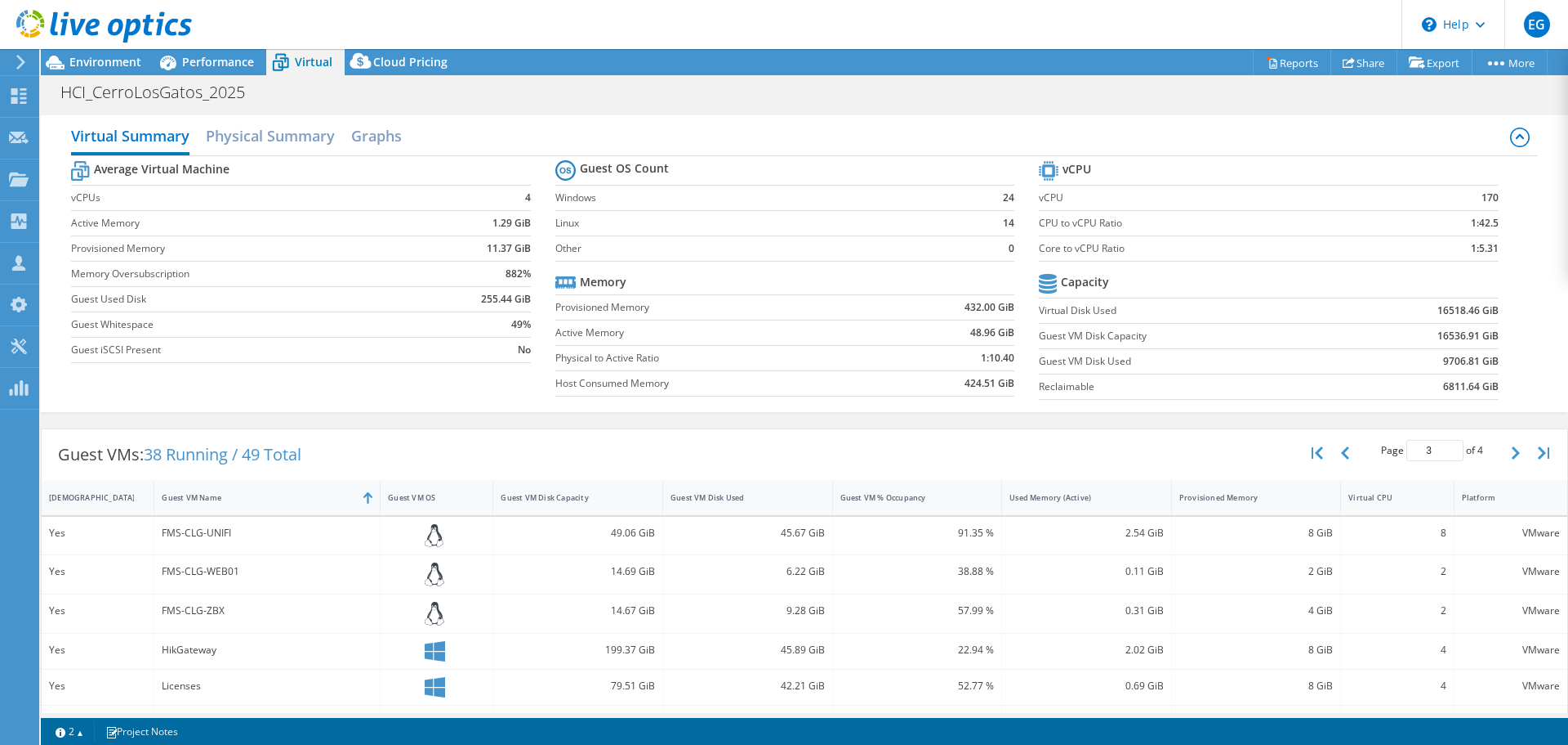
click at [1504, 456] on button "button" at bounding box center [1517, 453] width 28 height 31
type input "4"
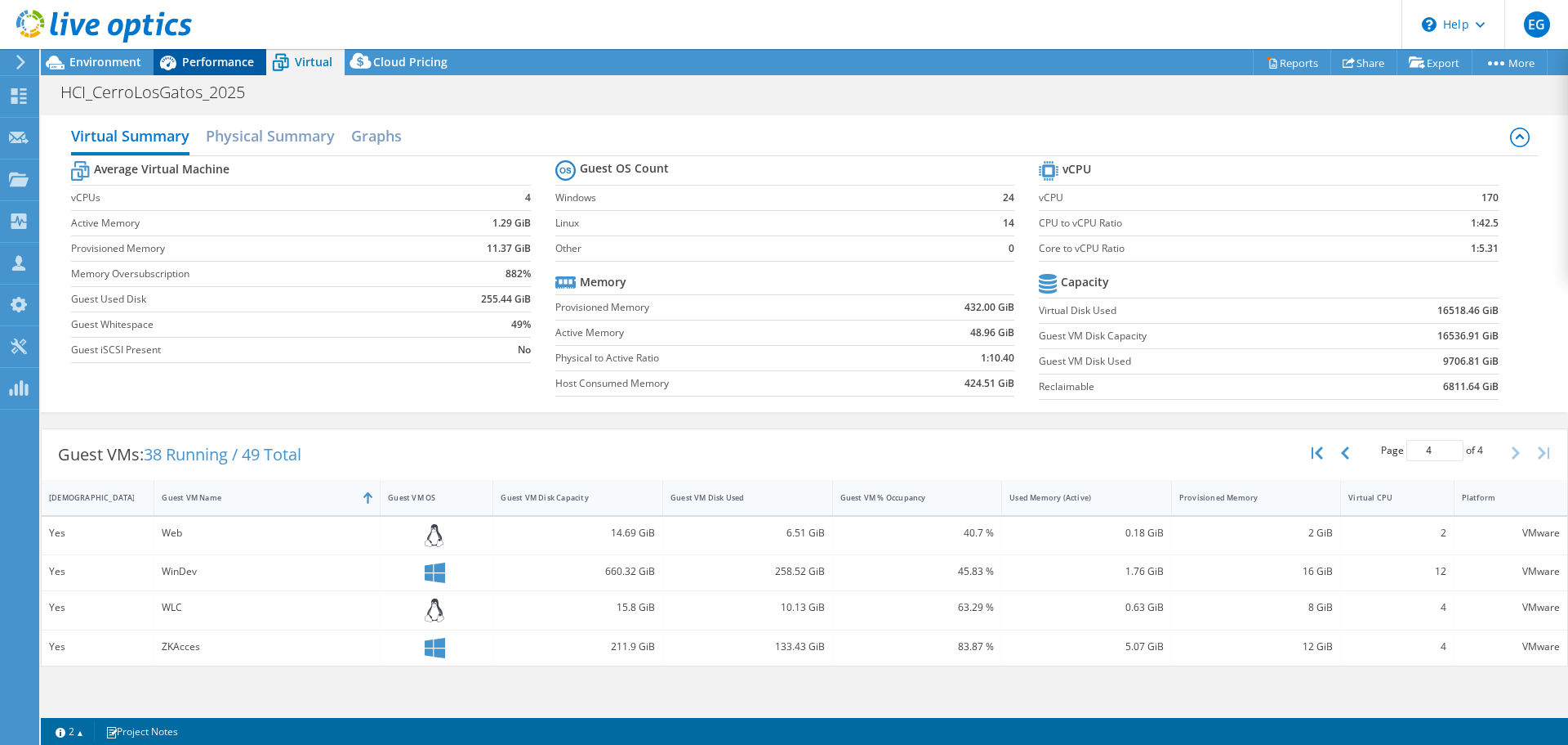
click at [193, 59] on span "Performance" at bounding box center [217, 61] width 72 height 15
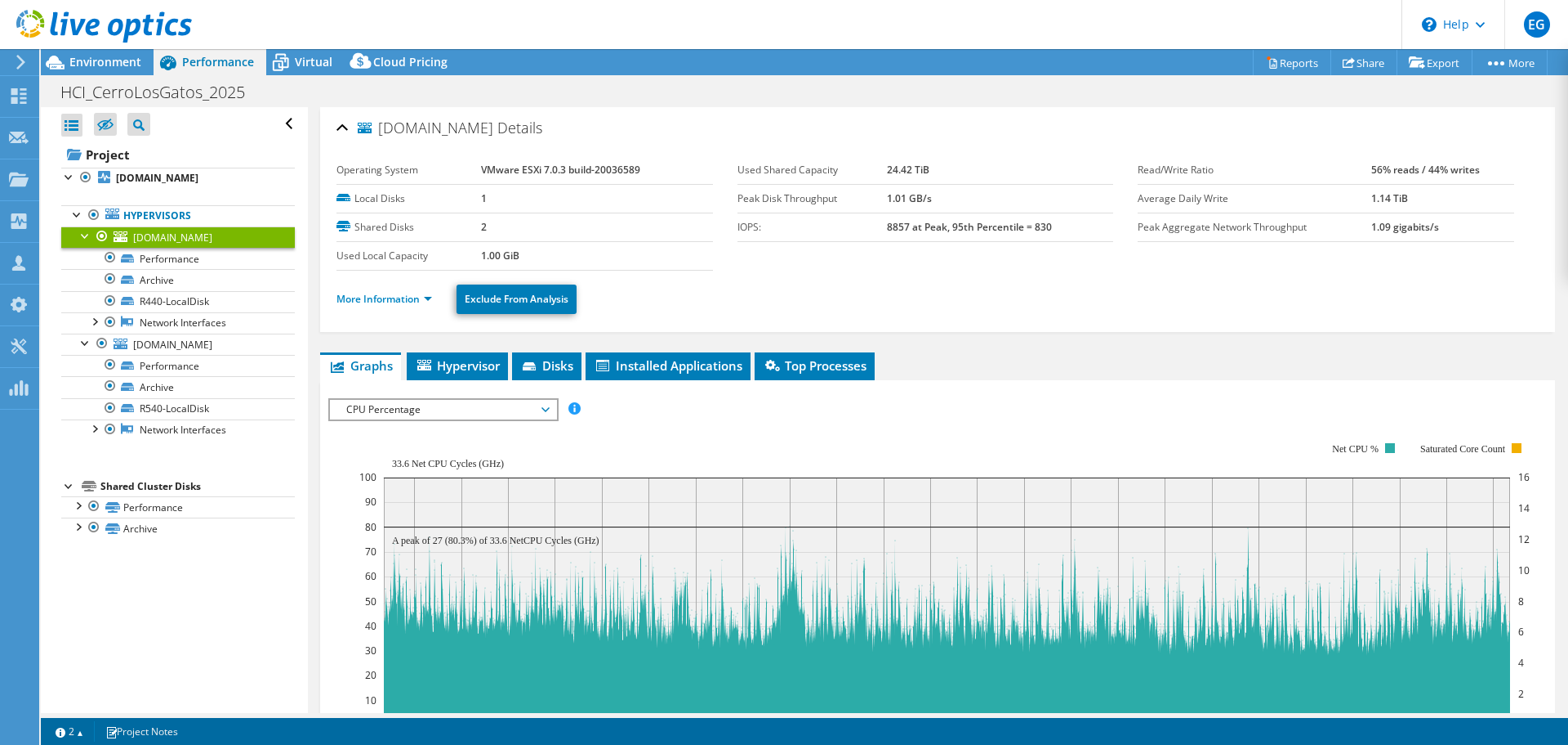
click at [412, 406] on span "CPU Percentage" at bounding box center [443, 409] width 210 height 20
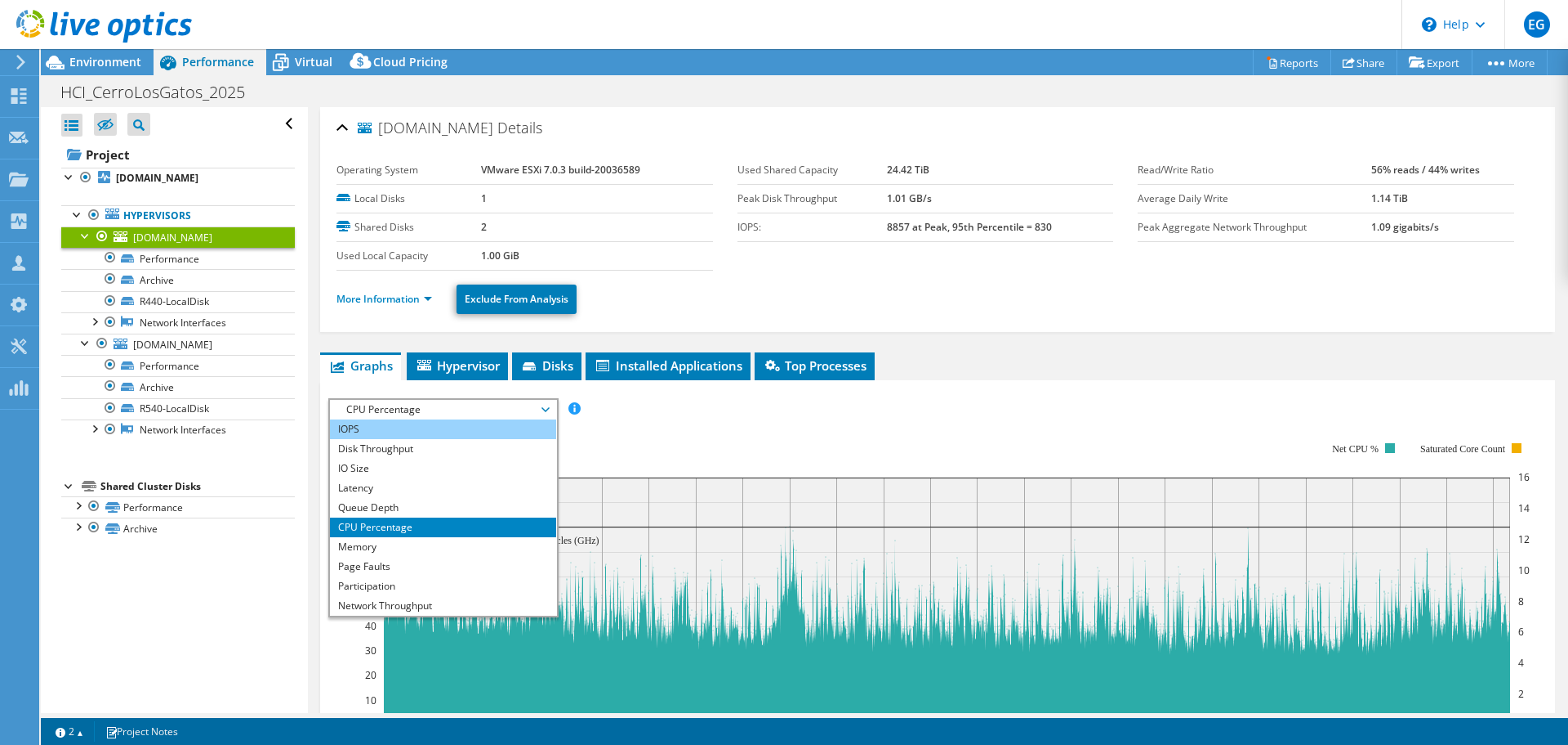
click at [388, 433] on li "IOPS" at bounding box center [443, 429] width 226 height 20
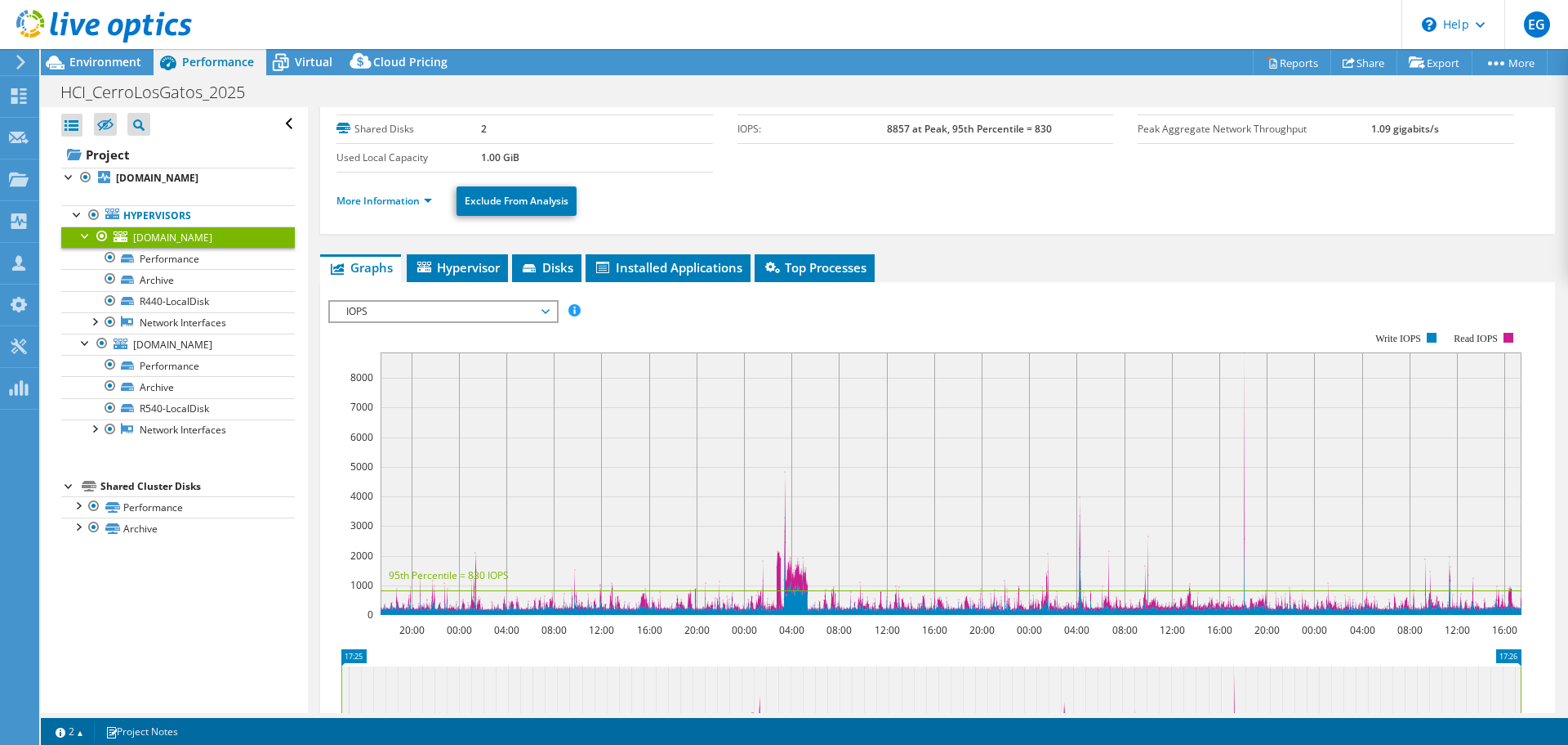
scroll to position [111, 0]
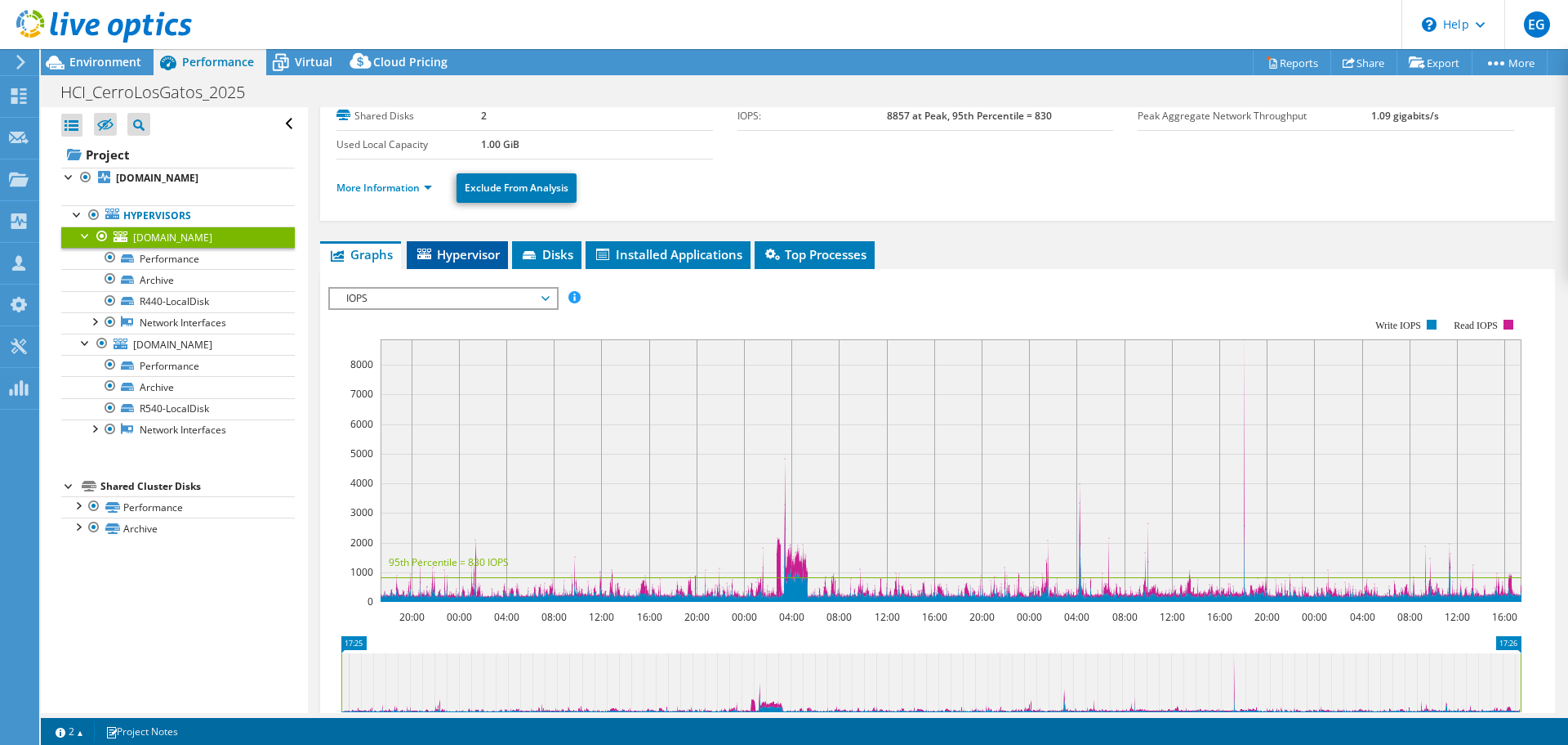
click at [460, 253] on span "Hypervisor" at bounding box center [458, 254] width 85 height 16
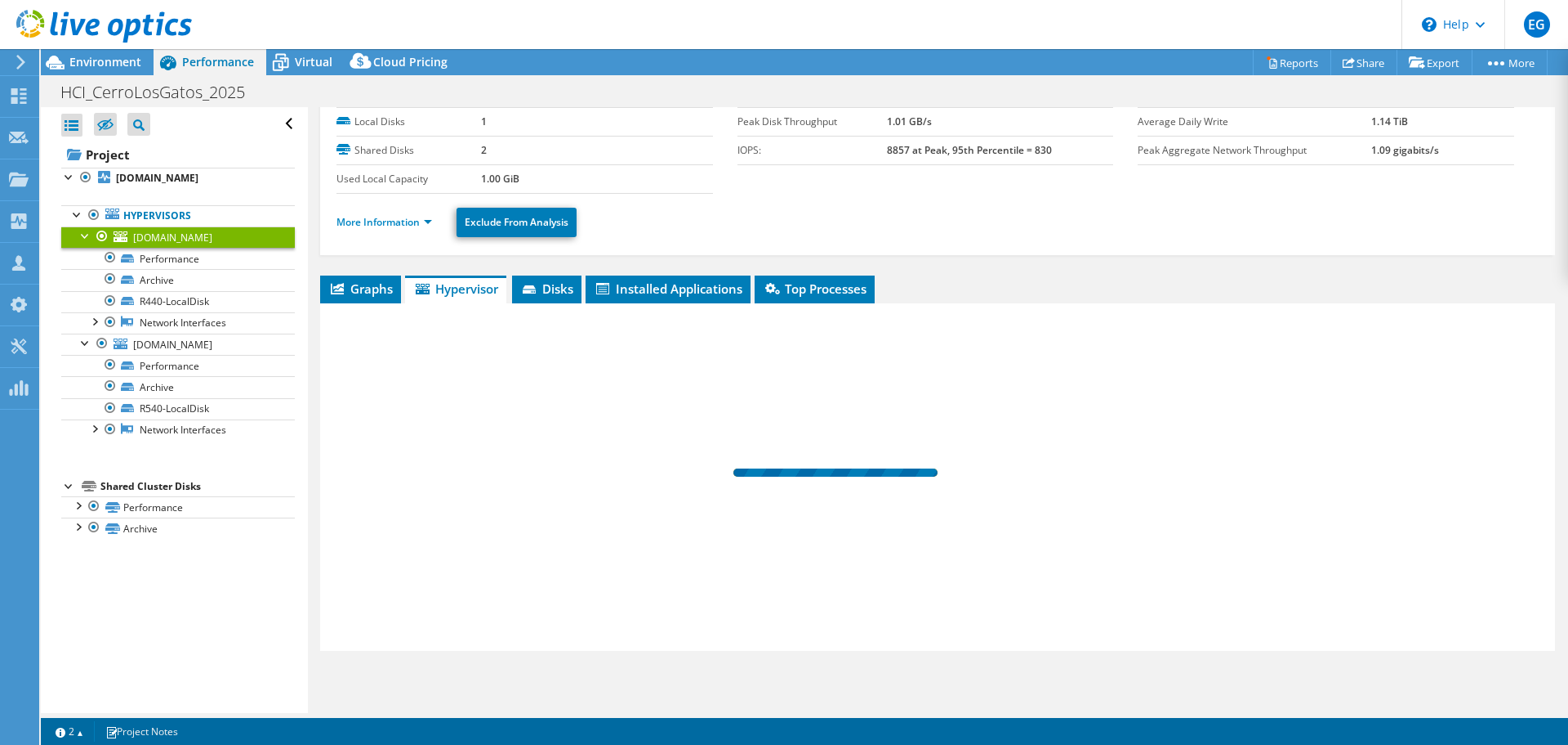
scroll to position [77, 0]
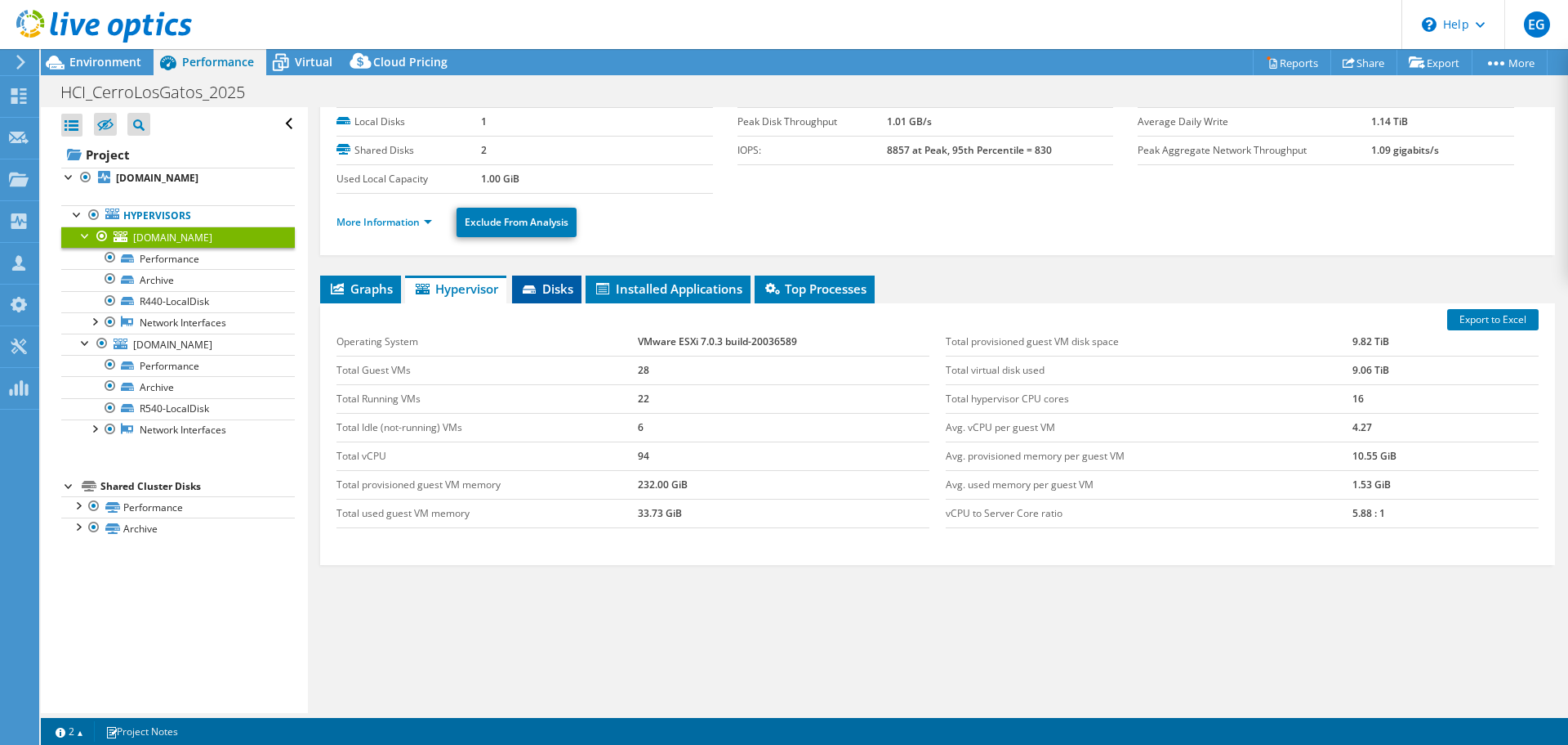
click at [554, 284] on span "Disks" at bounding box center [547, 289] width 53 height 16
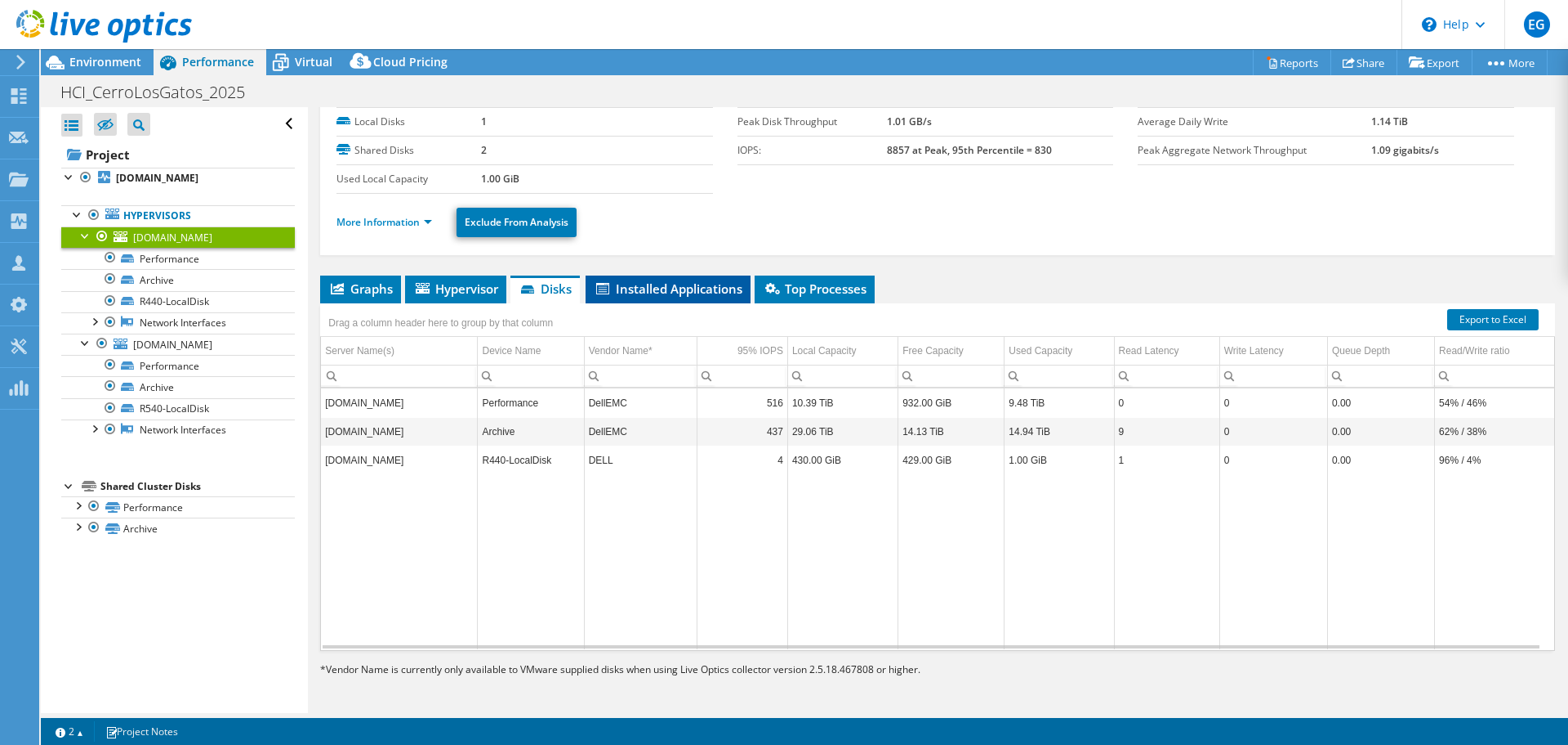
click at [661, 287] on span "Installed Applications" at bounding box center [668, 289] width 149 height 16
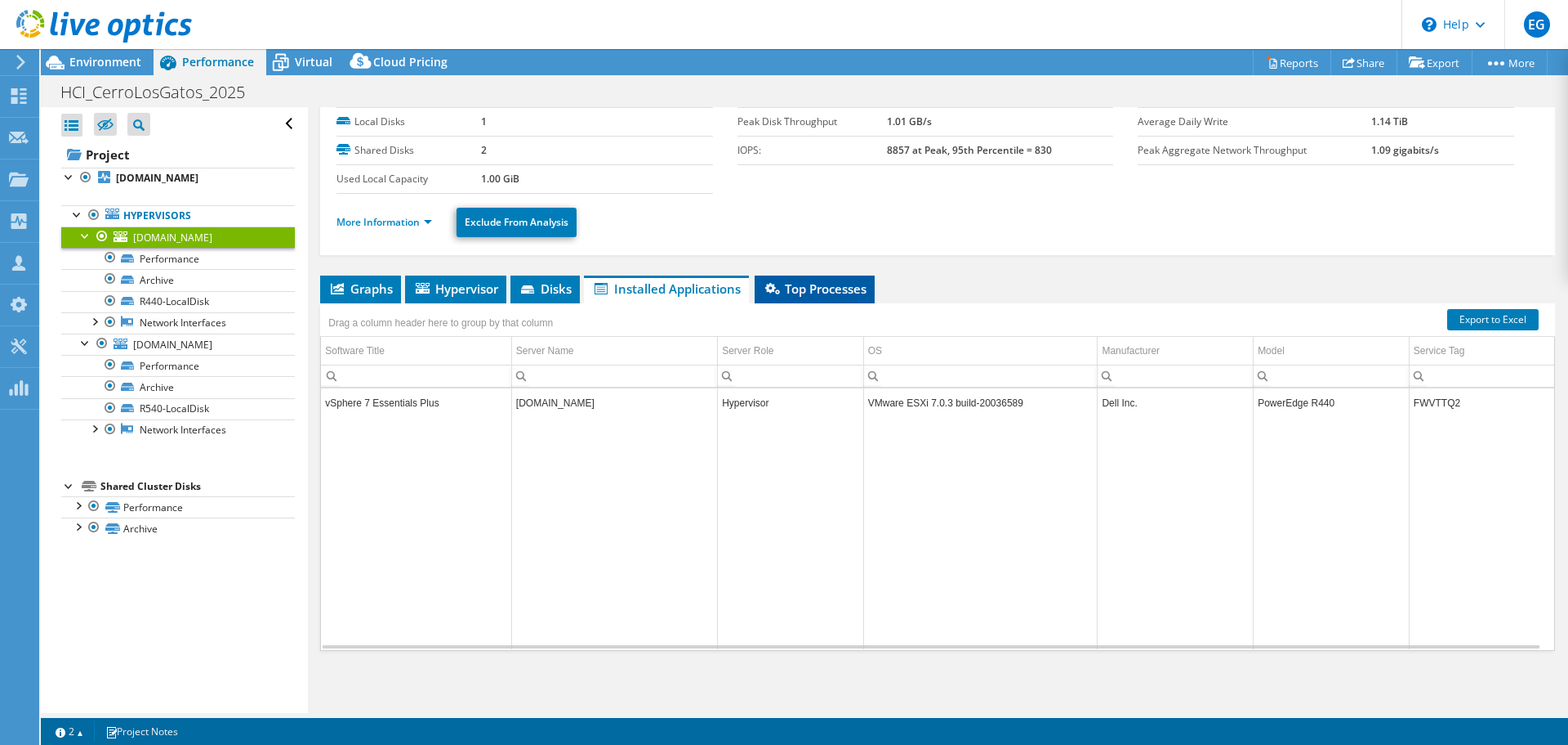
click at [795, 291] on span "Top Processes" at bounding box center [815, 289] width 104 height 16
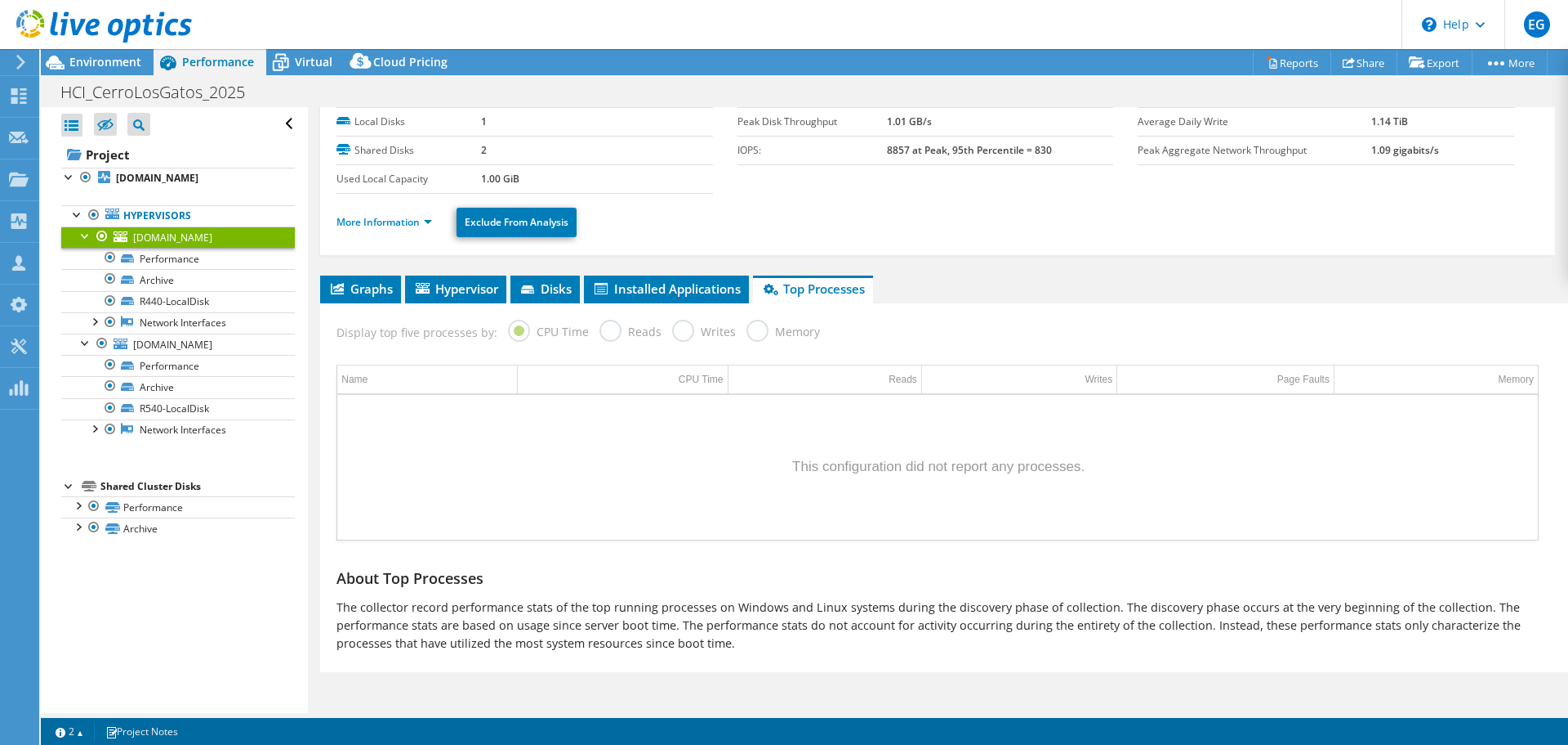
click at [365, 281] on span "Graphs" at bounding box center [360, 289] width 65 height 16
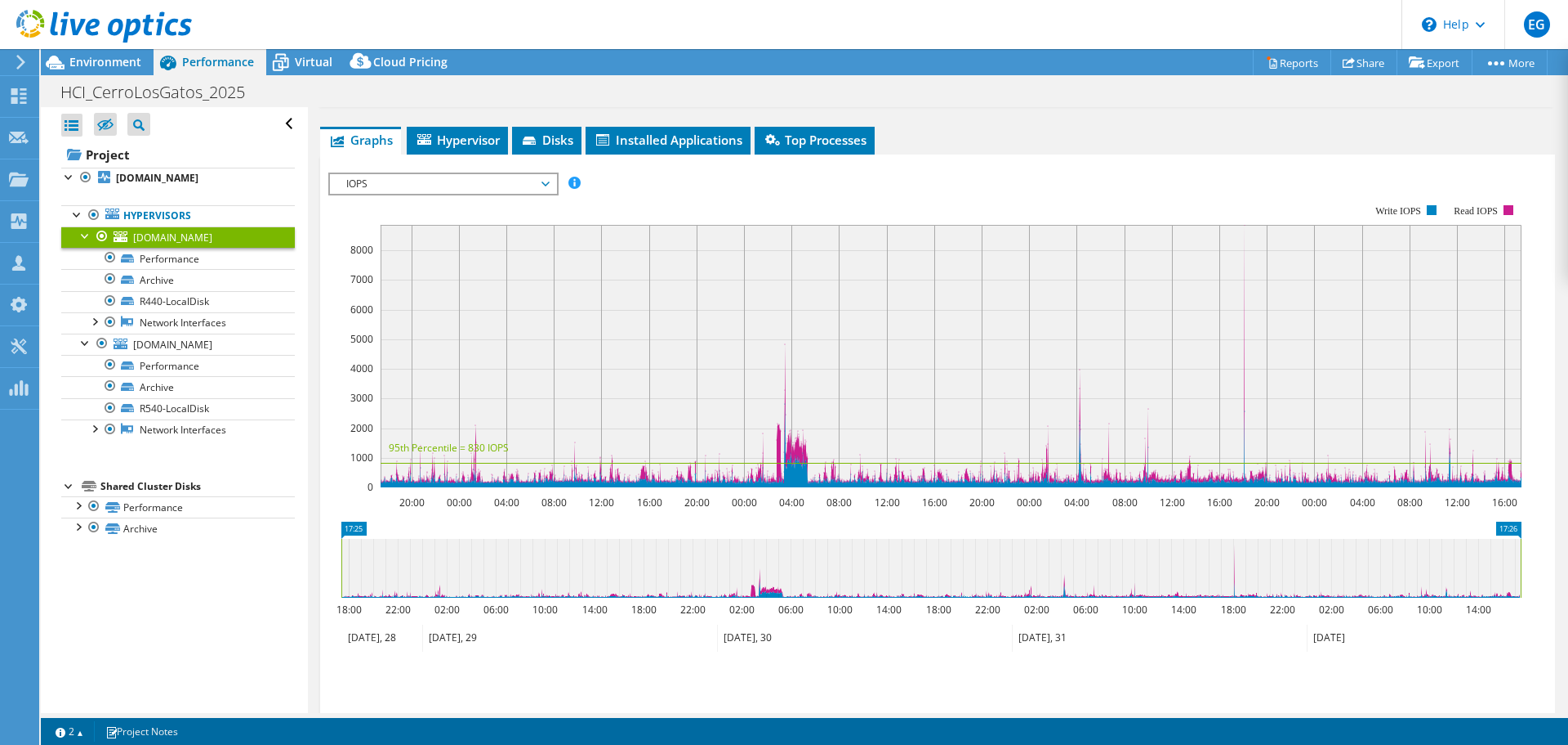
scroll to position [356, 0]
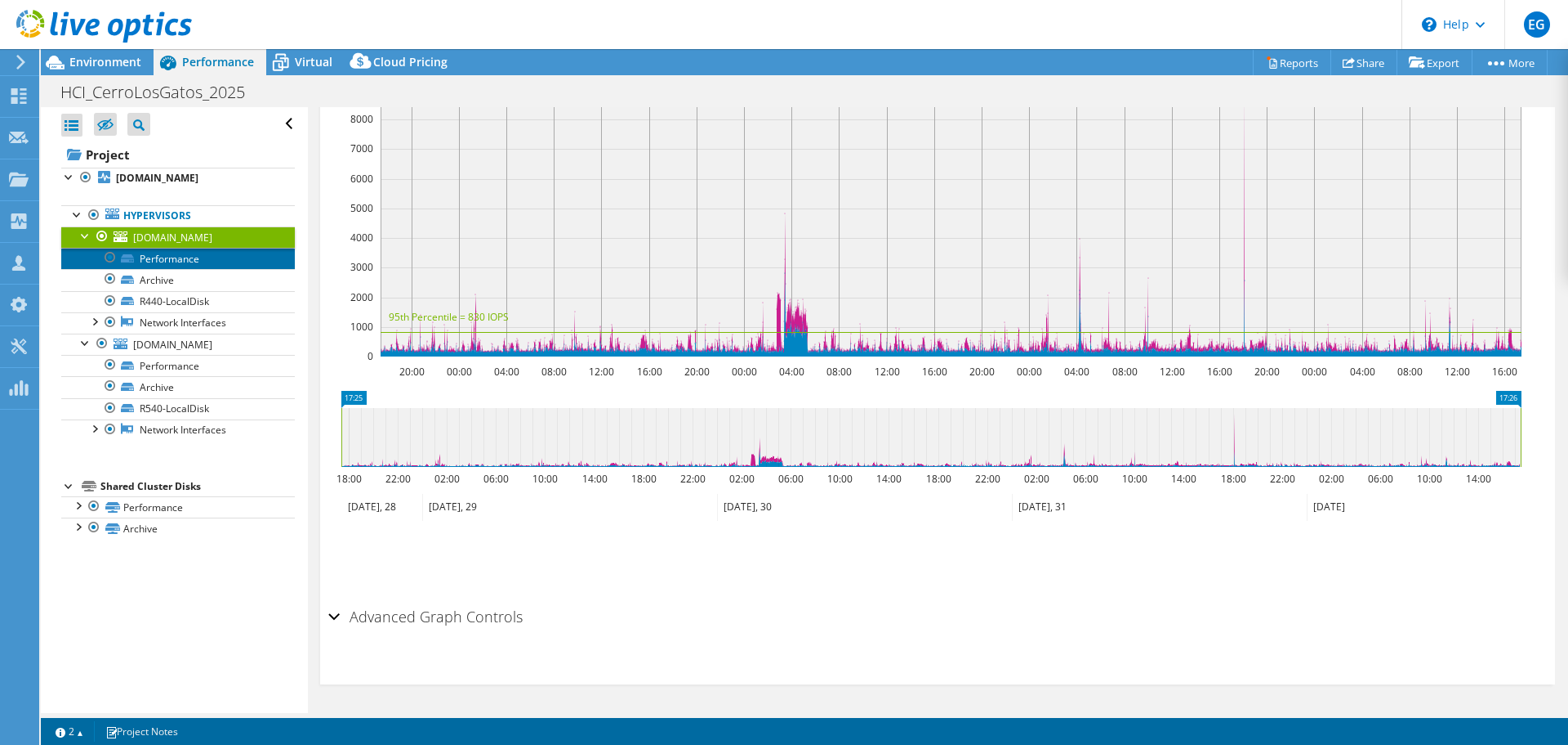
click at [170, 258] on link "Performance" at bounding box center [177, 258] width 233 height 21
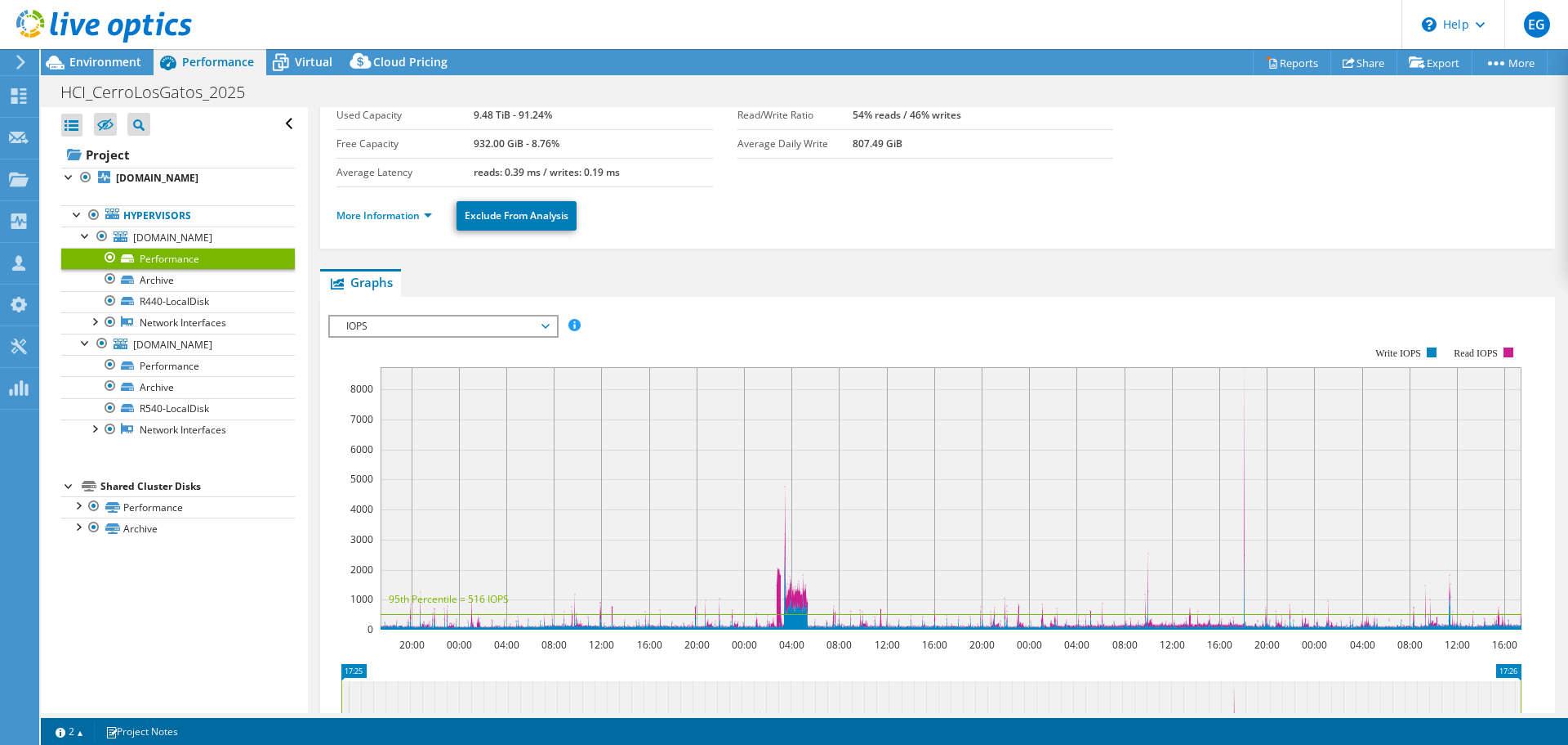
scroll to position [327, 0]
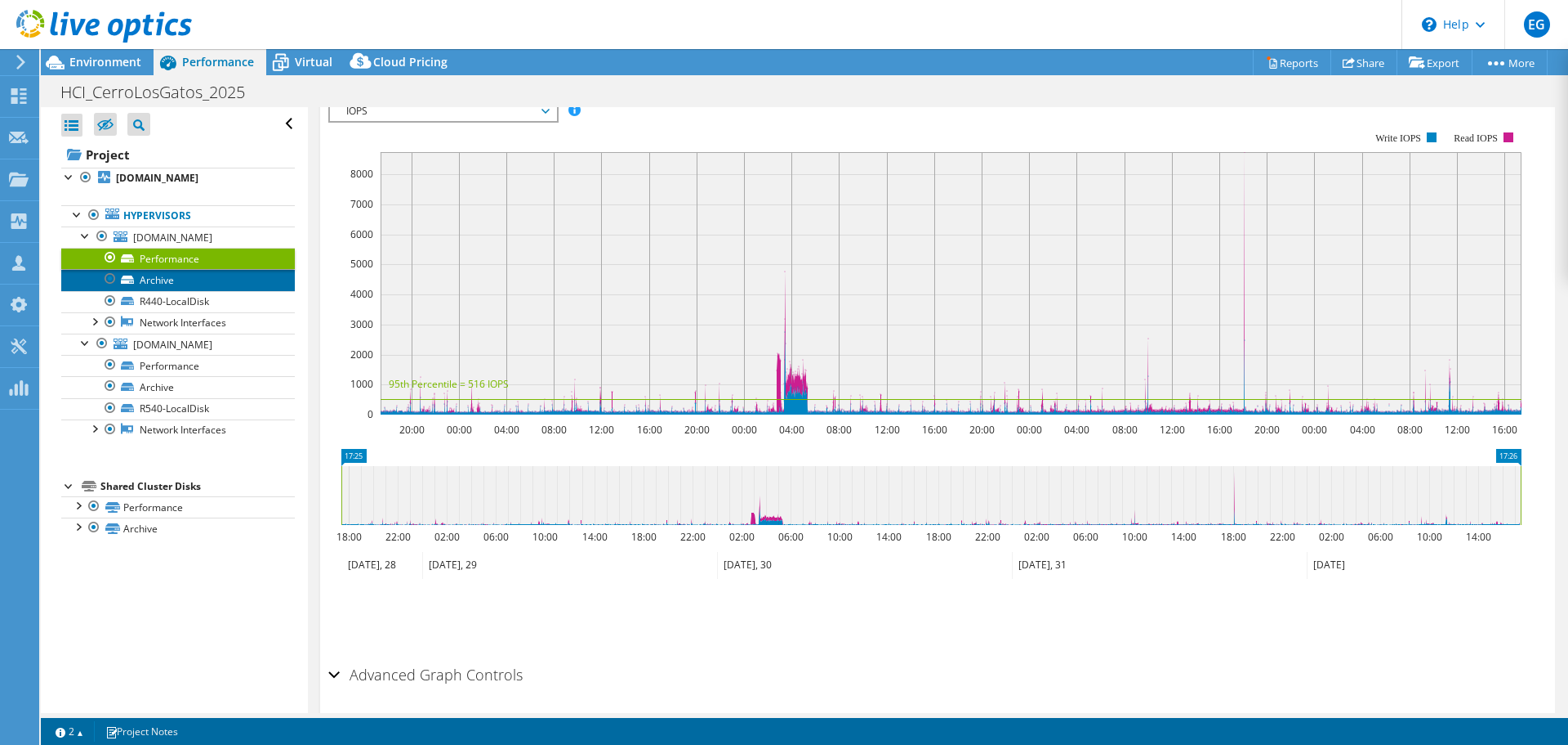
click at [154, 279] on link "Archive" at bounding box center [177, 280] width 233 height 21
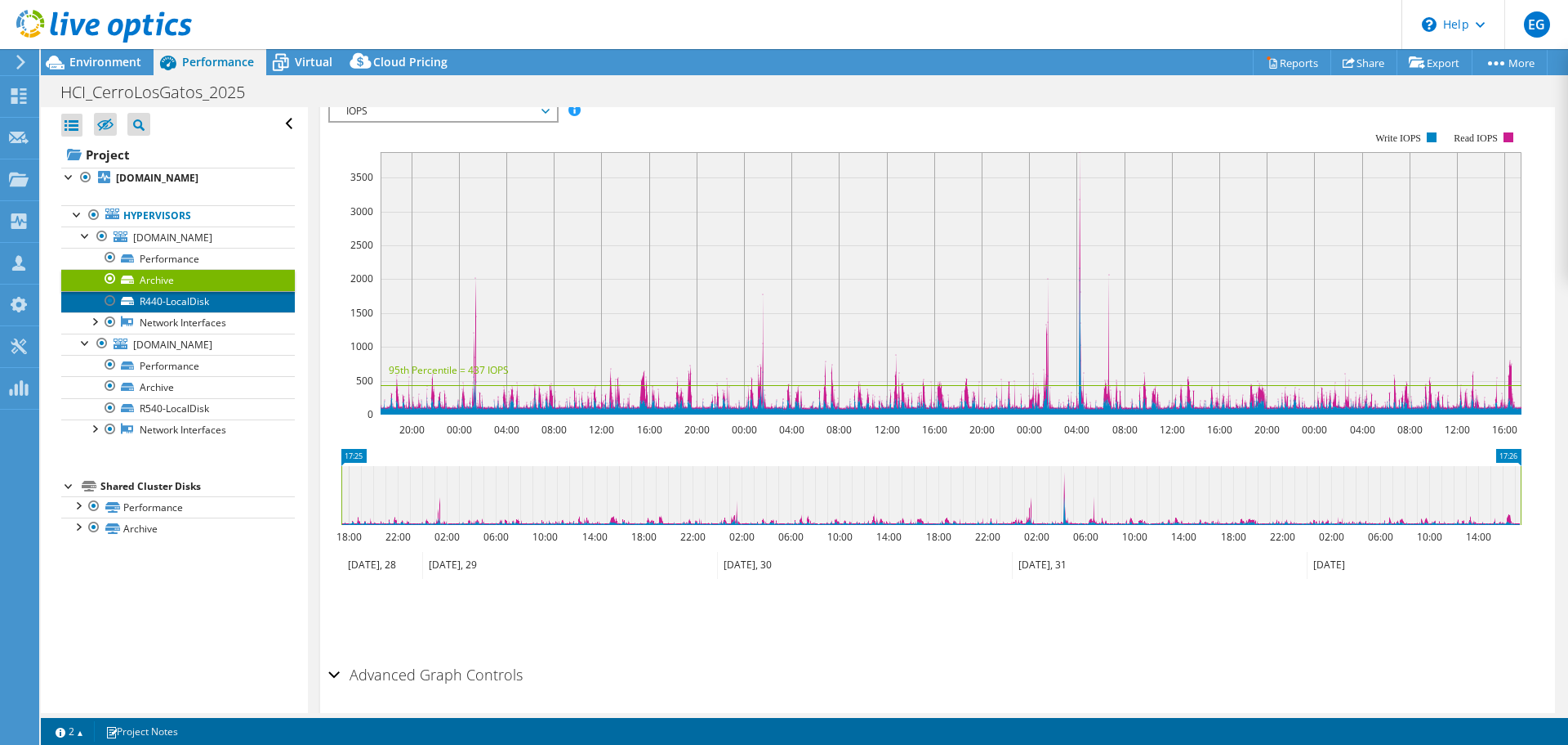
click at [163, 298] on link "R440-LocalDisk" at bounding box center [177, 302] width 233 height 21
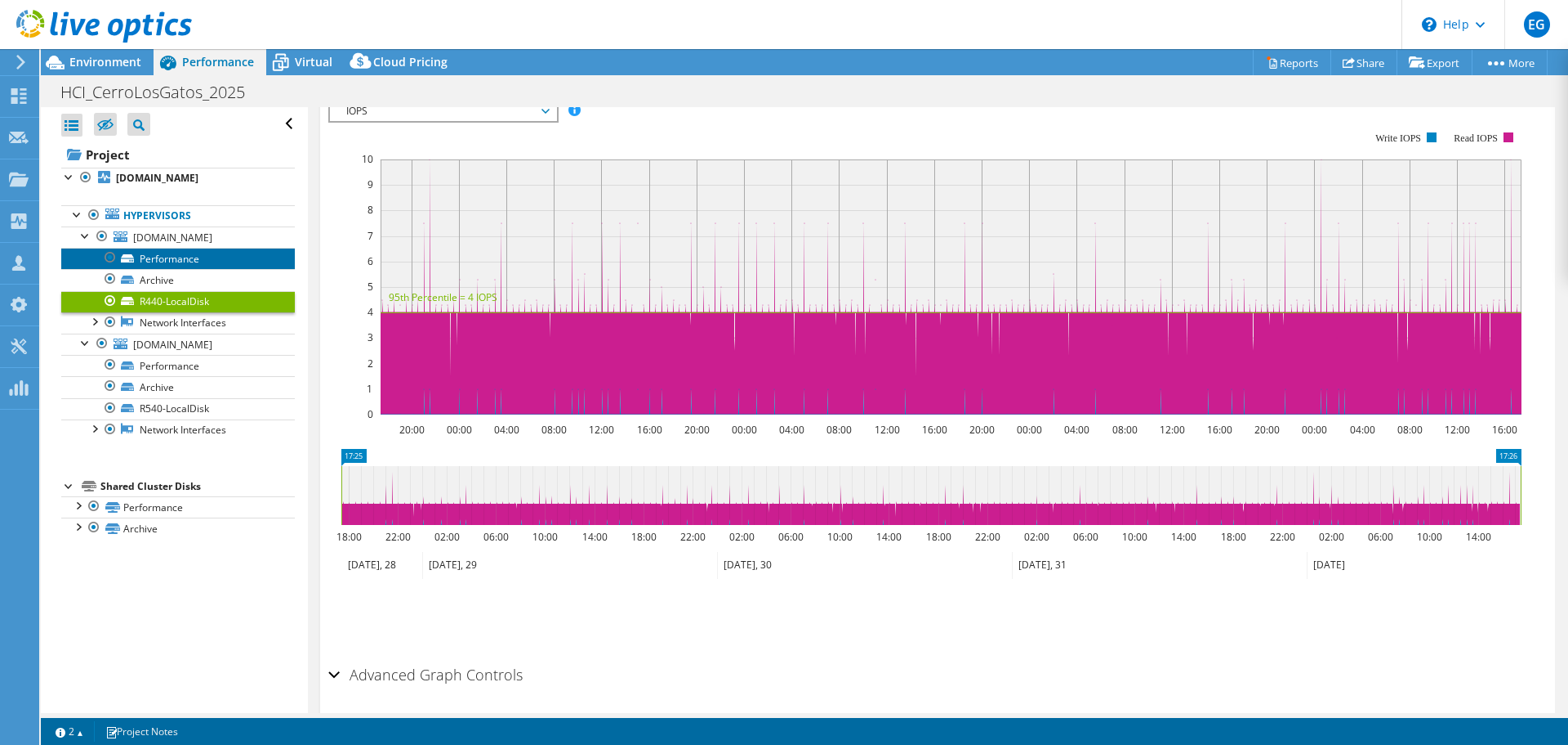
click at [168, 256] on link "Performance" at bounding box center [177, 258] width 233 height 21
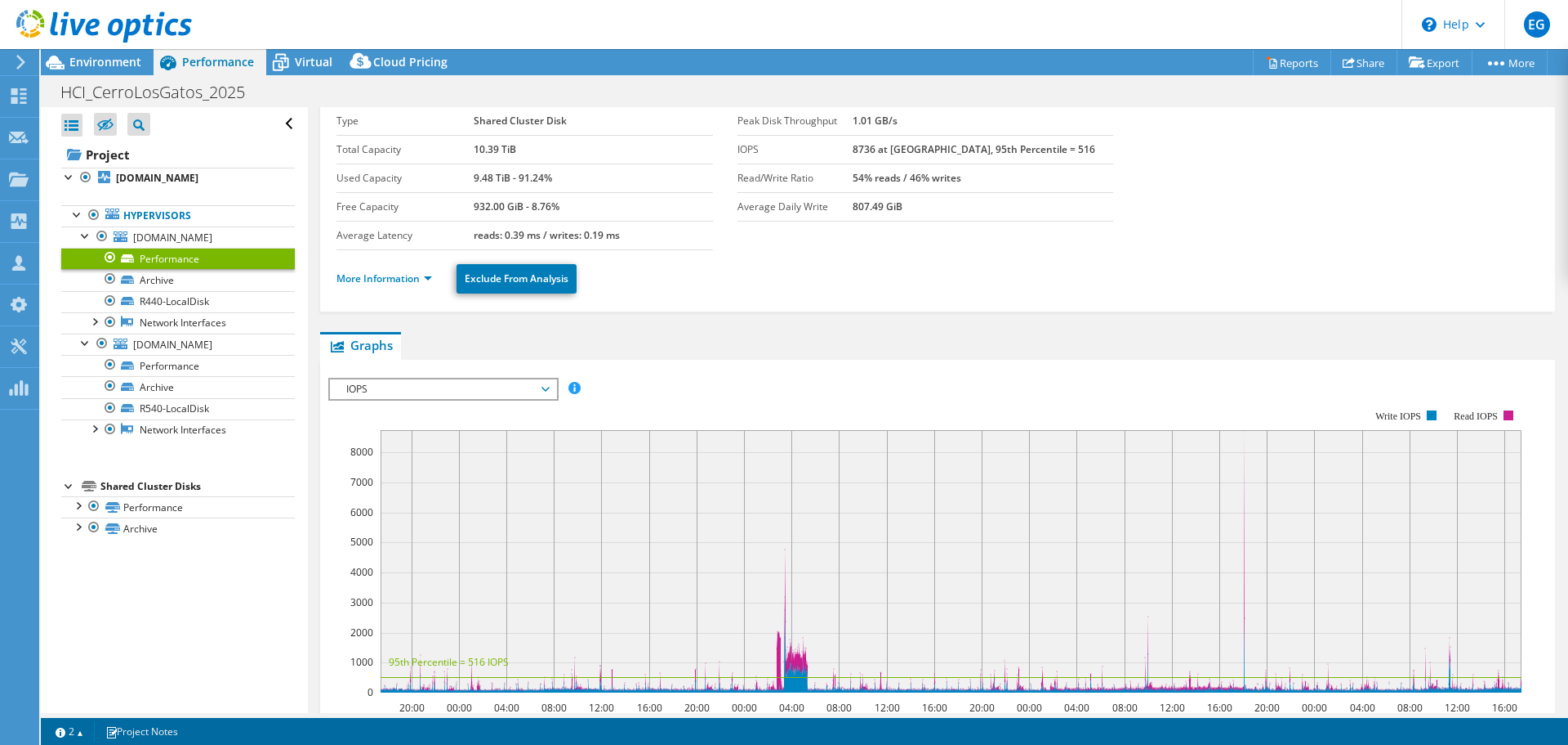
scroll to position [0, 0]
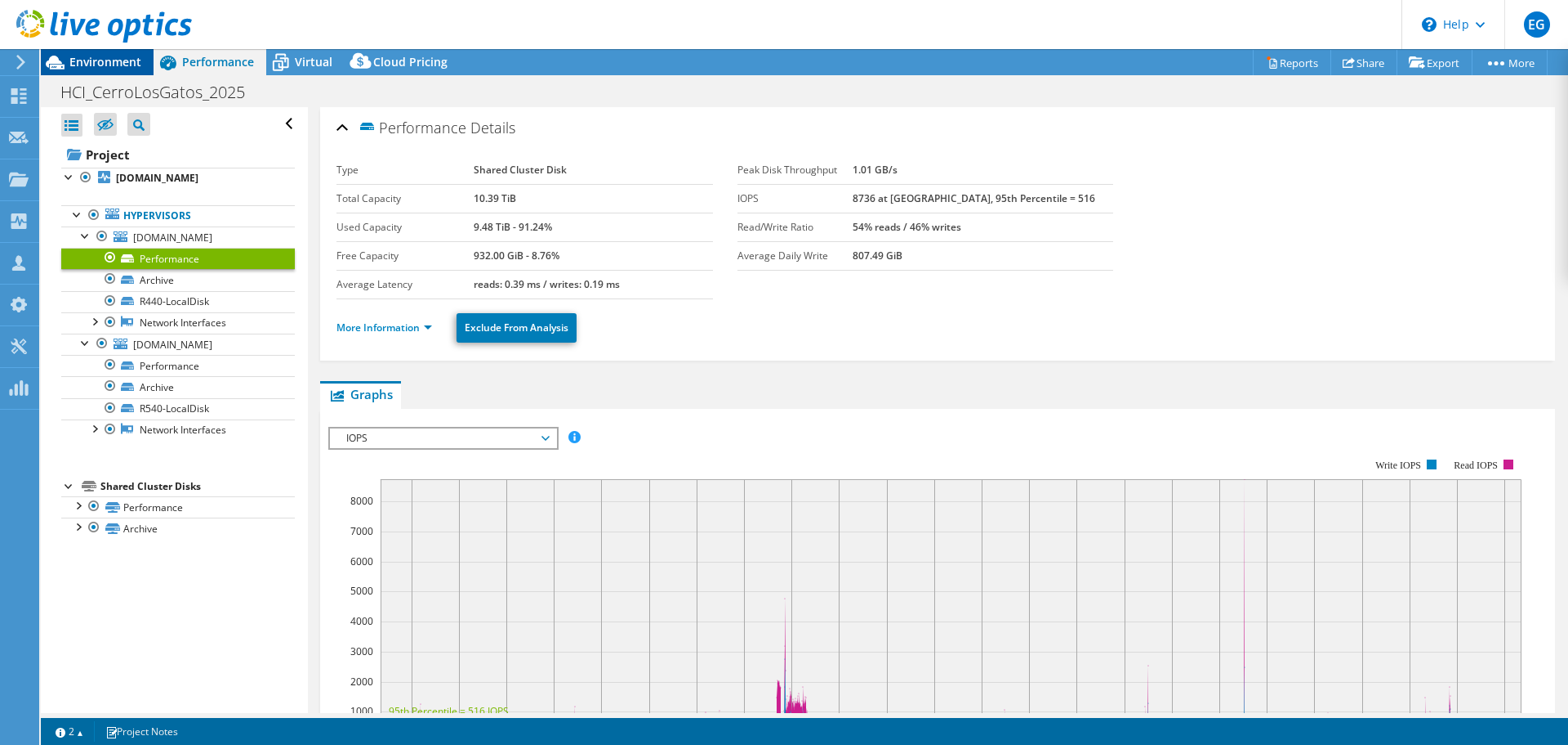
click at [93, 62] on span "Environment" at bounding box center [105, 61] width 72 height 15
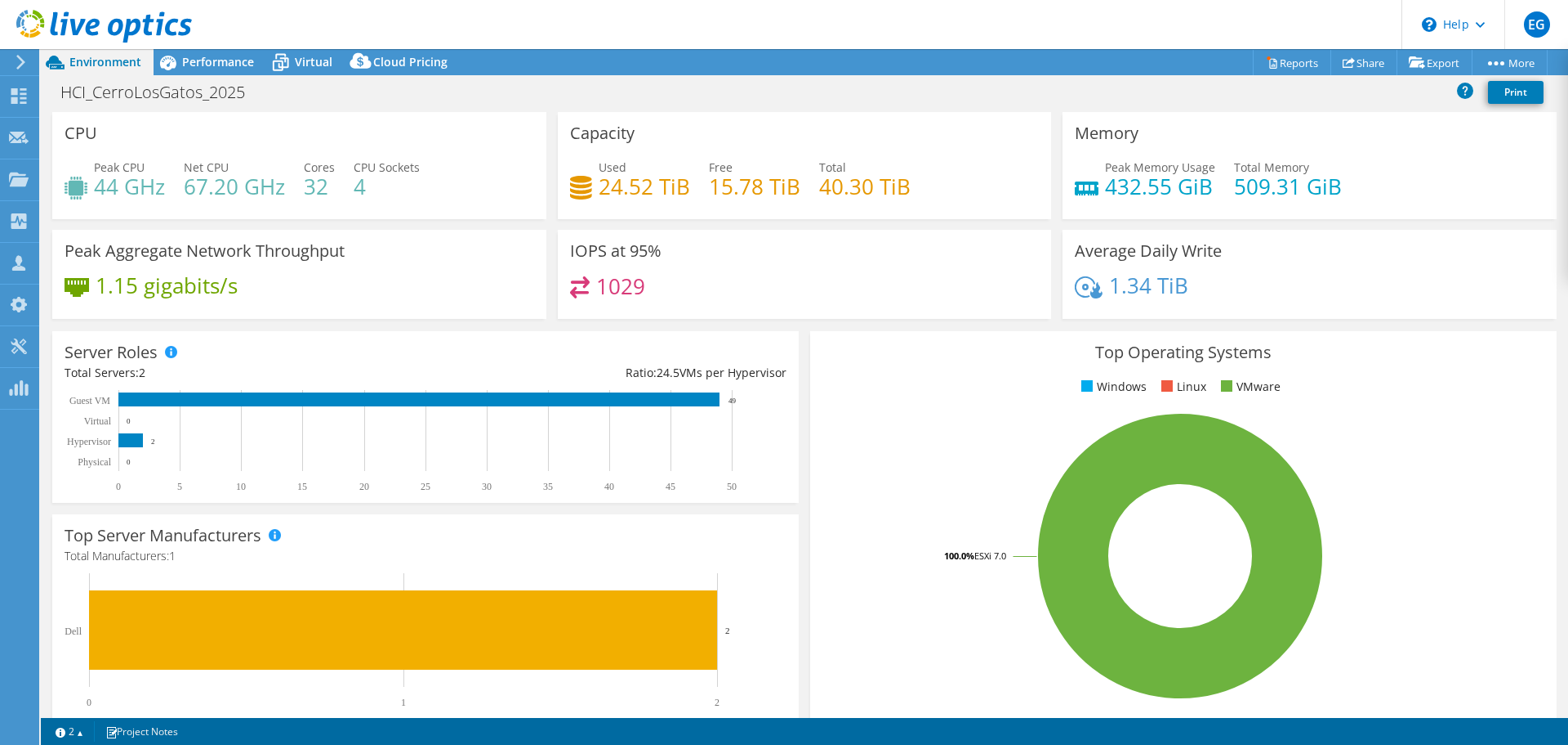
click at [605, 280] on h4 "1029" at bounding box center [620, 286] width 49 height 18
click at [609, 281] on h4 "1029" at bounding box center [620, 286] width 49 height 18
click at [623, 253] on h3 "IOPS at 95%" at bounding box center [616, 250] width 91 height 18
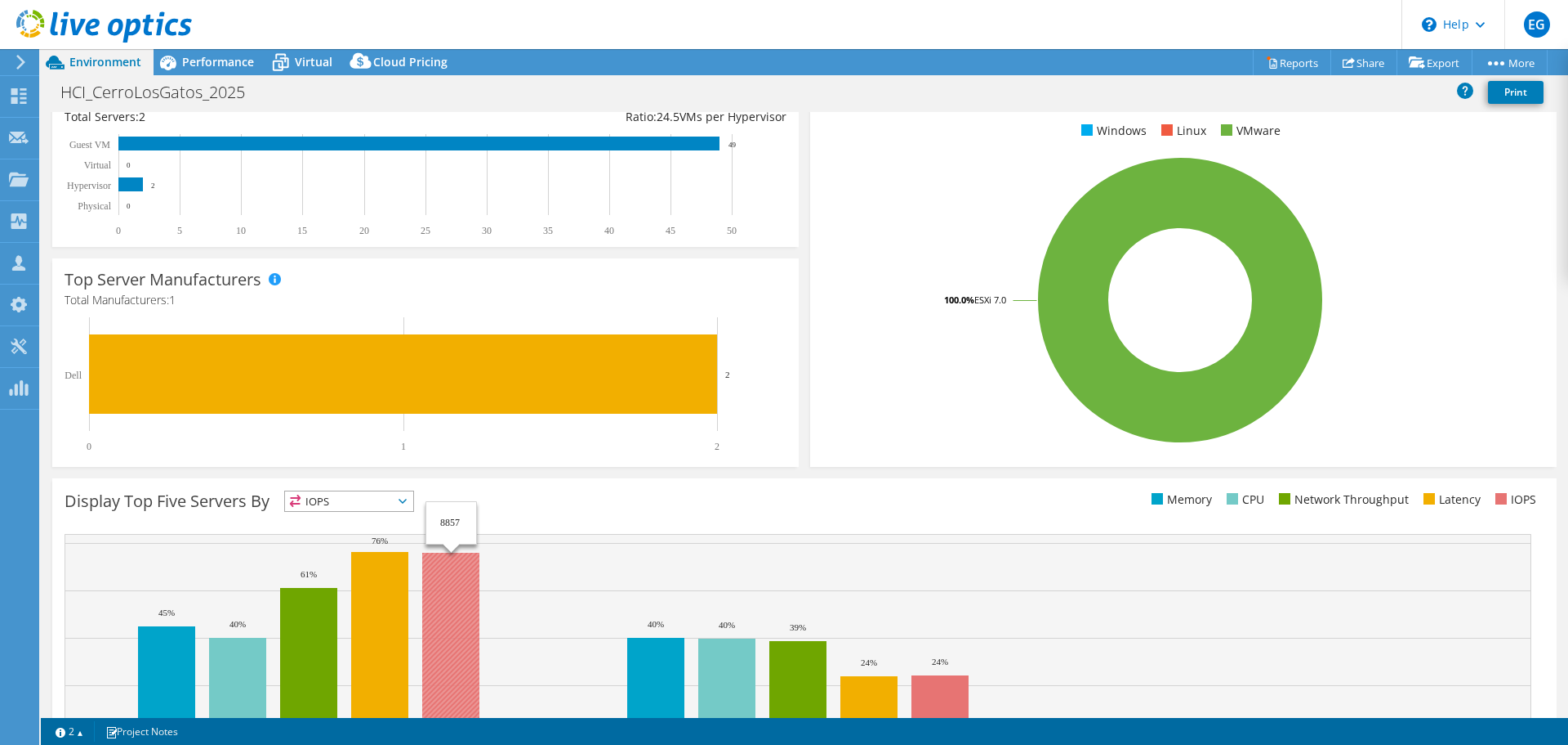
scroll to position [346, 0]
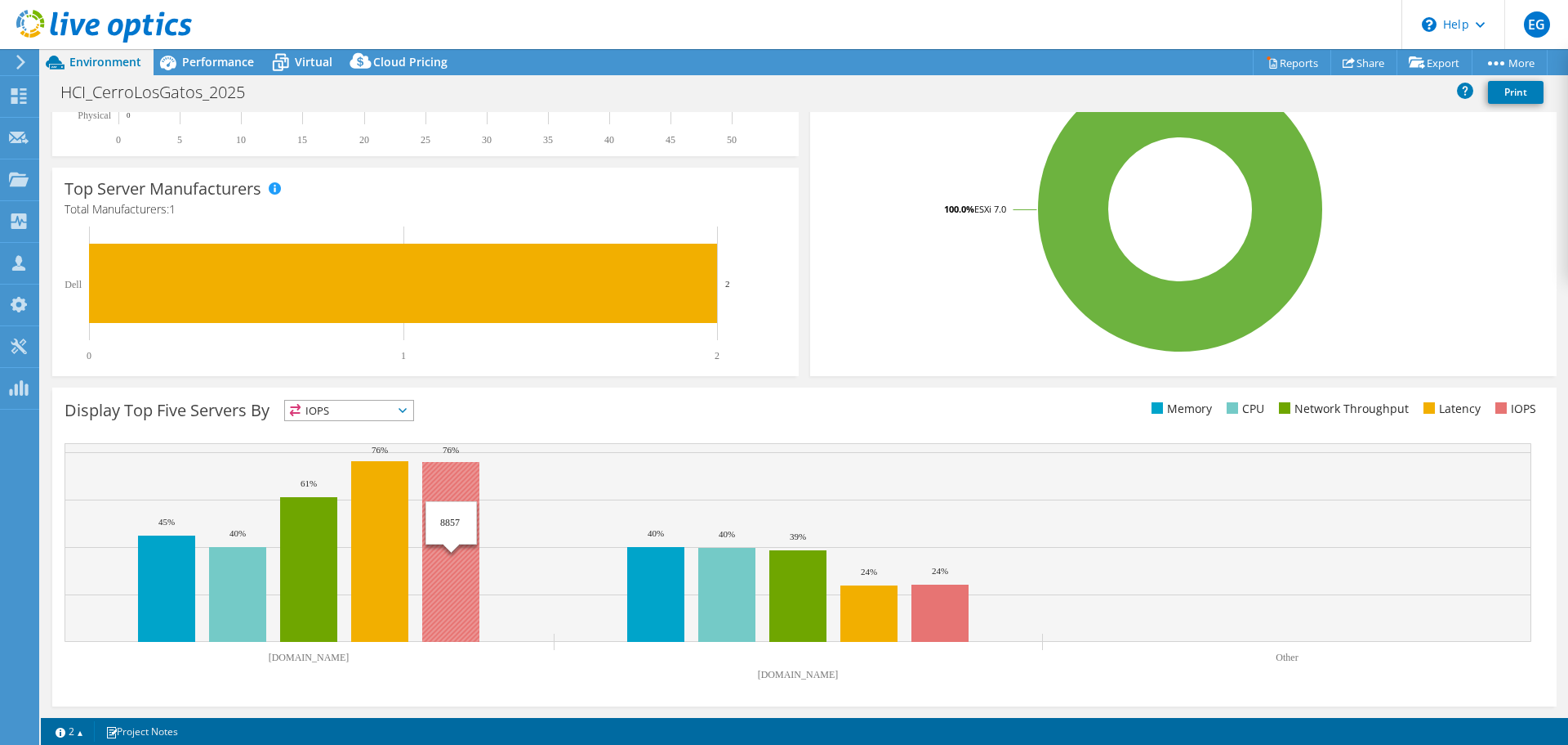
click at [452, 580] on rect at bounding box center [451, 551] width 57 height 180
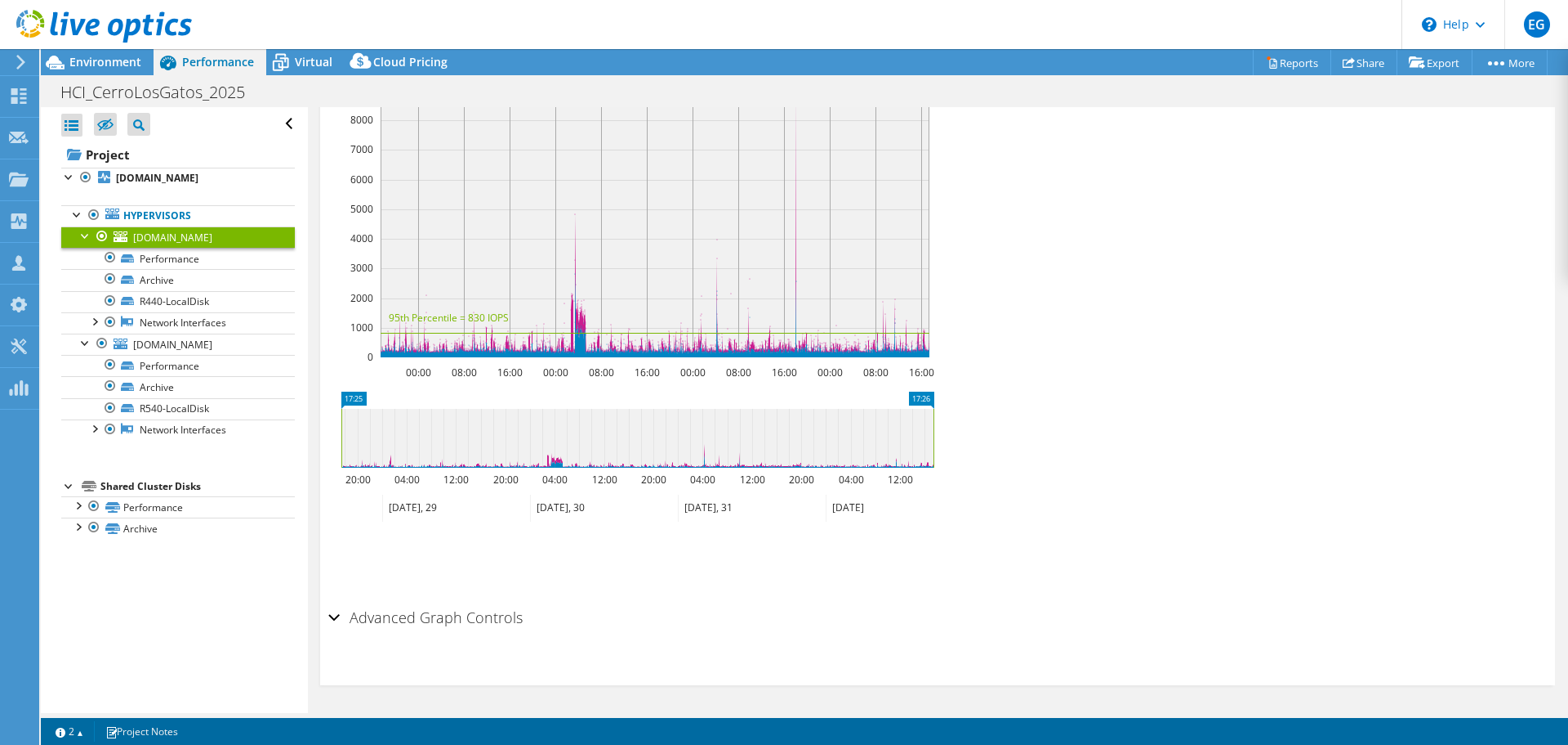
scroll to position [955, 0]
